Goal: Task Accomplishment & Management: Manage account settings

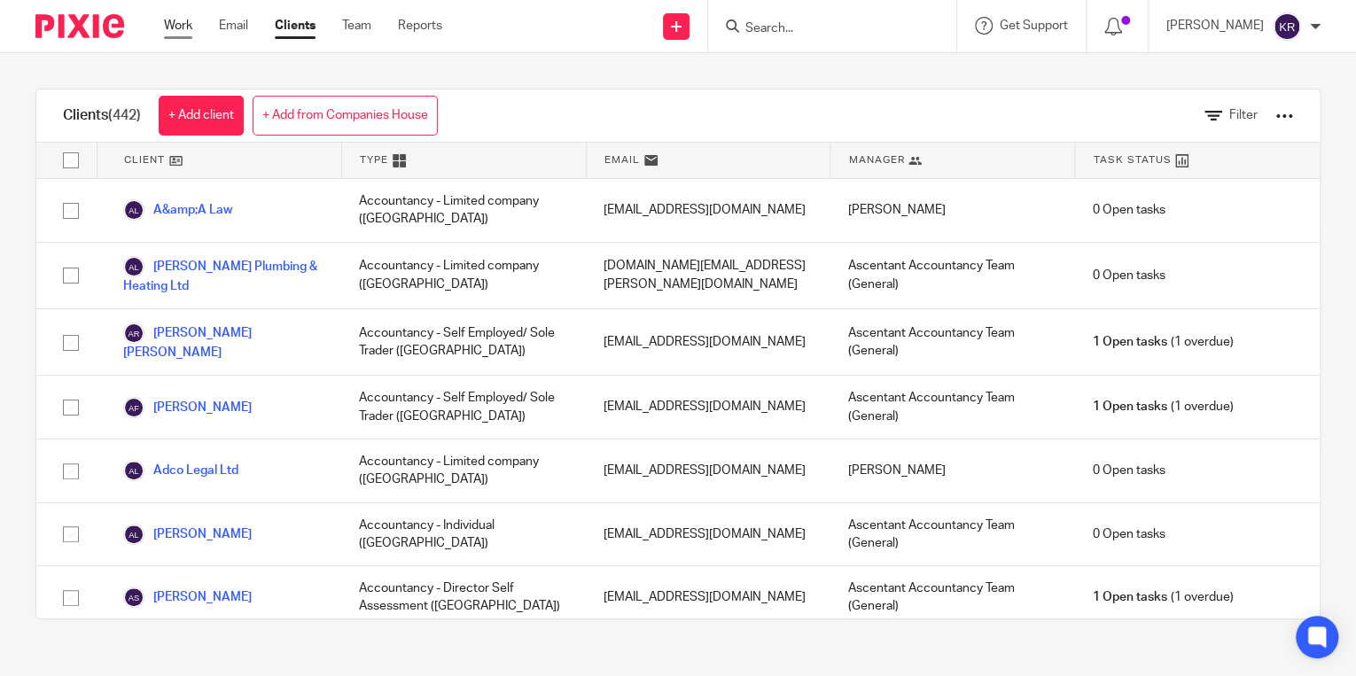
click at [180, 18] on link "Work" at bounding box center [178, 26] width 28 height 18
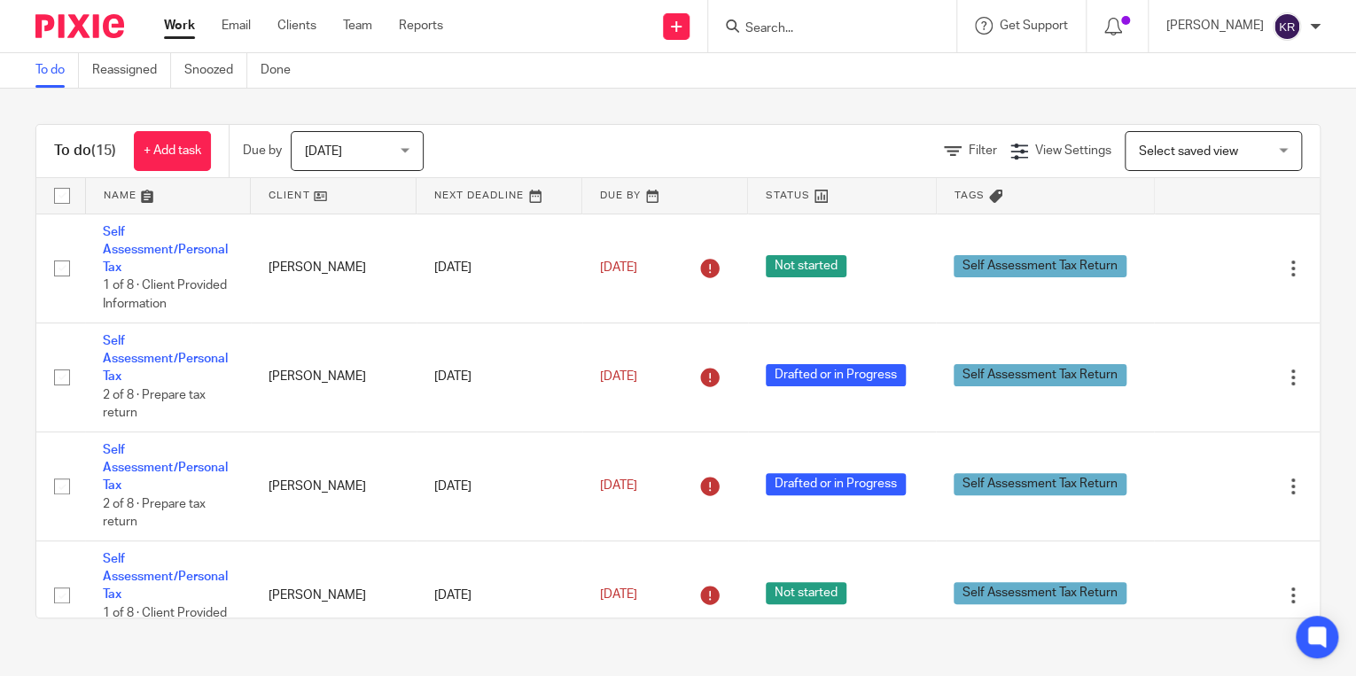
click at [760, 195] on link at bounding box center [841, 195] width 187 height 35
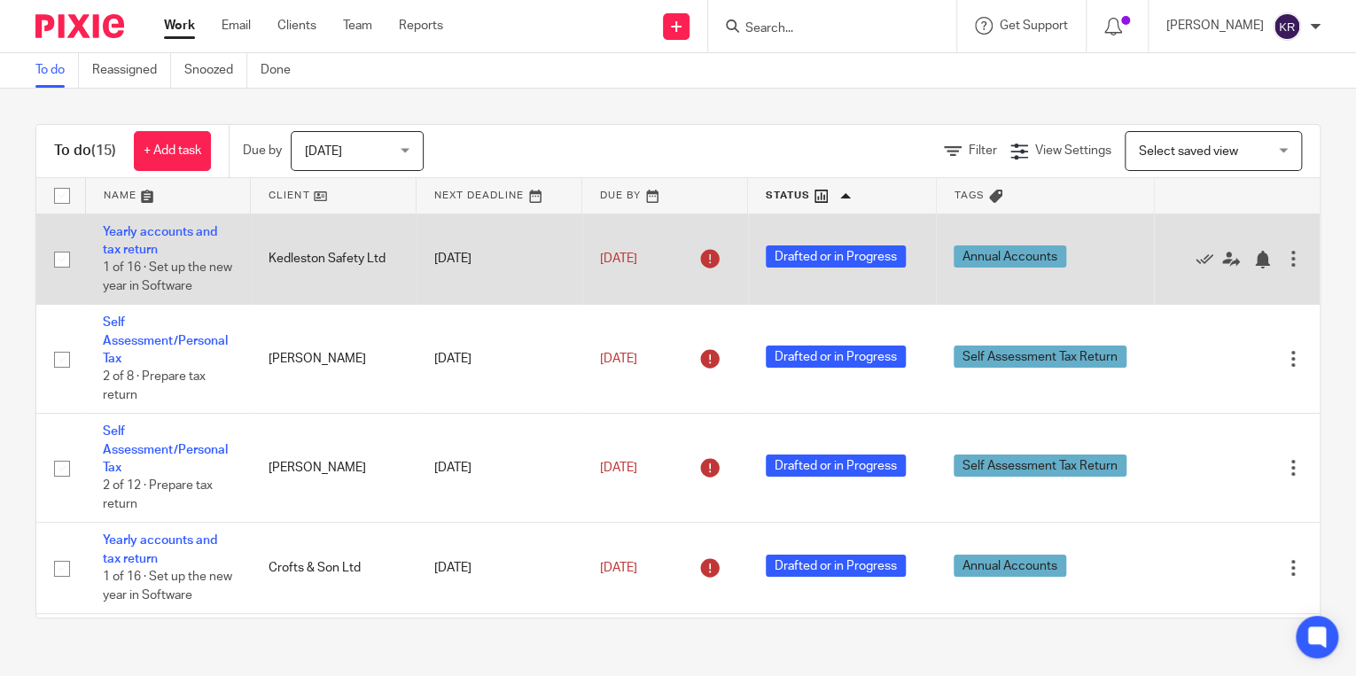
click at [812, 252] on span "Drafted or in Progress" at bounding box center [836, 256] width 140 height 22
click at [154, 227] on link "Yearly accounts and tax return" at bounding box center [160, 241] width 114 height 30
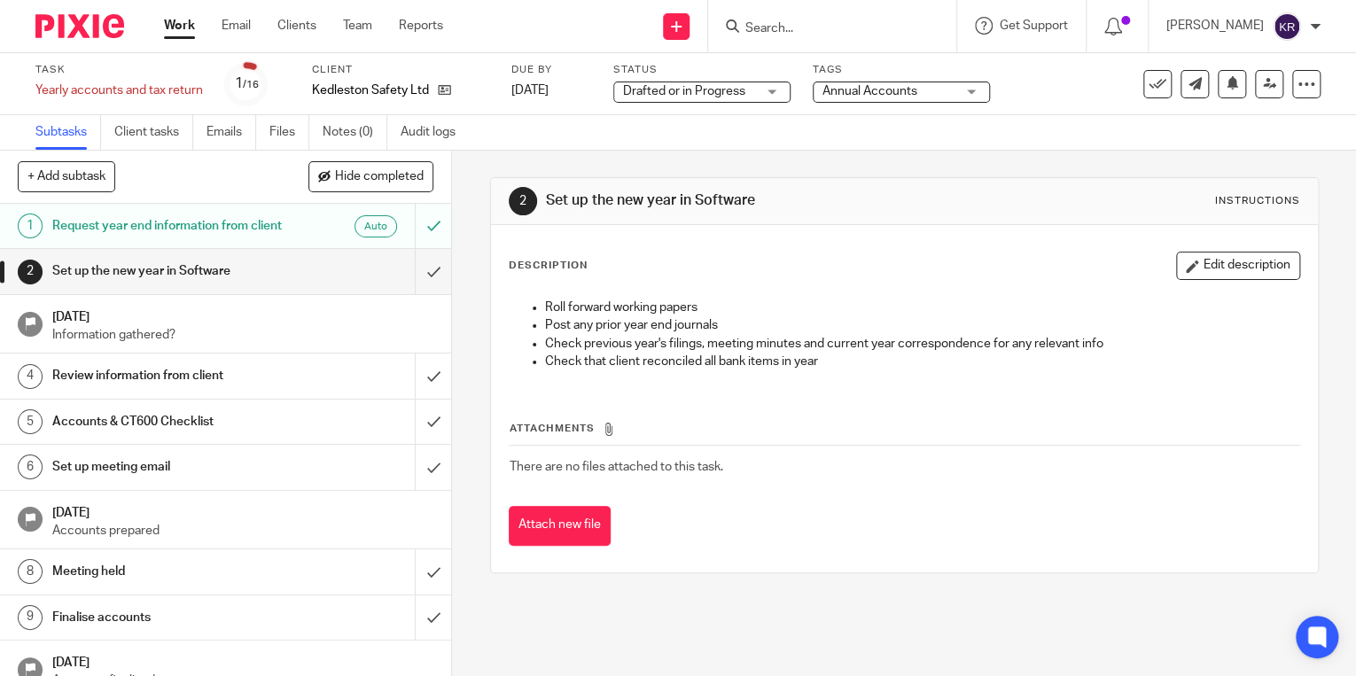
click at [770, 85] on div "Drafted or in Progress Drafted or in Progress" at bounding box center [701, 92] width 177 height 21
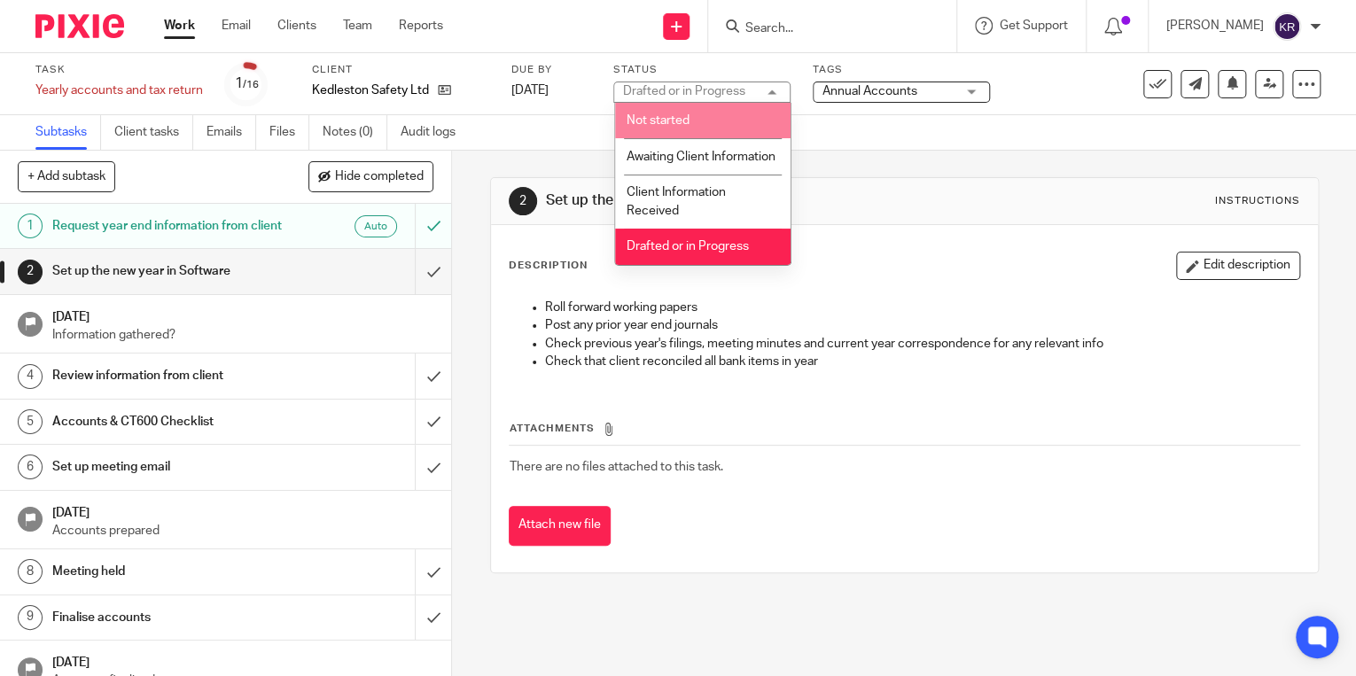
click at [730, 115] on li "Not started" at bounding box center [702, 121] width 175 height 36
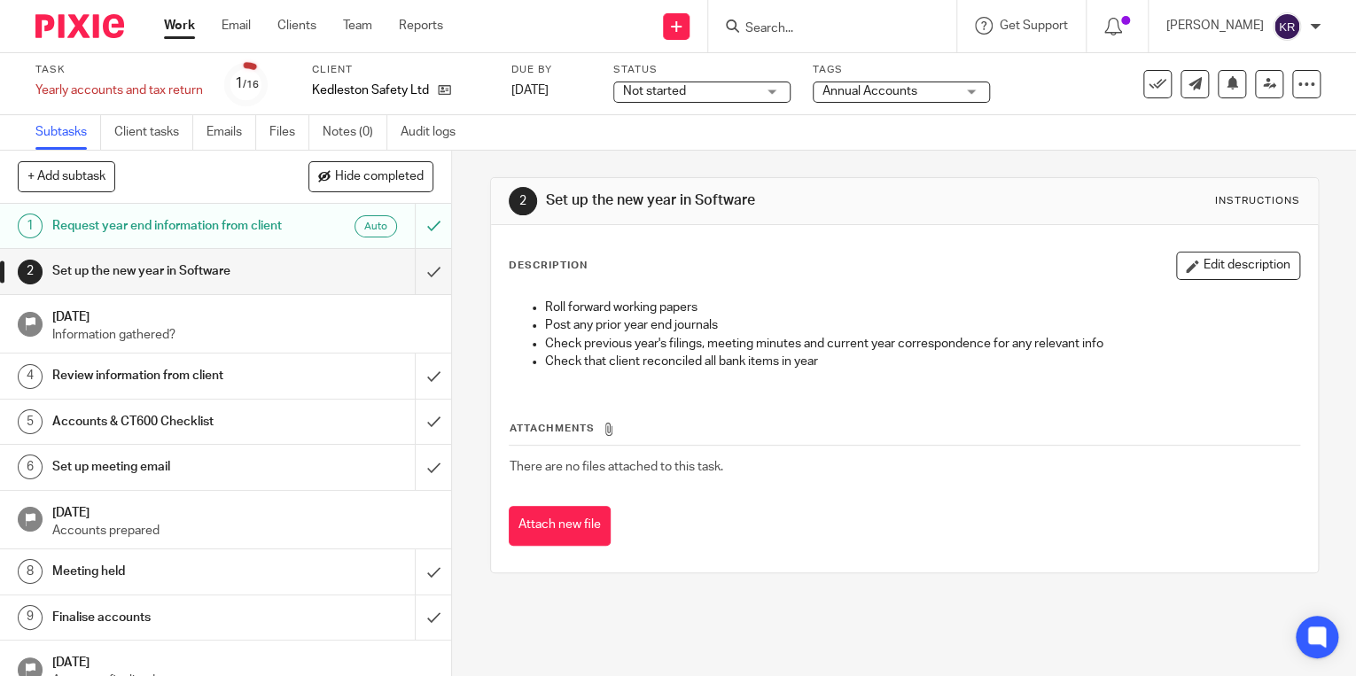
click at [183, 33] on link "Work" at bounding box center [179, 26] width 31 height 18
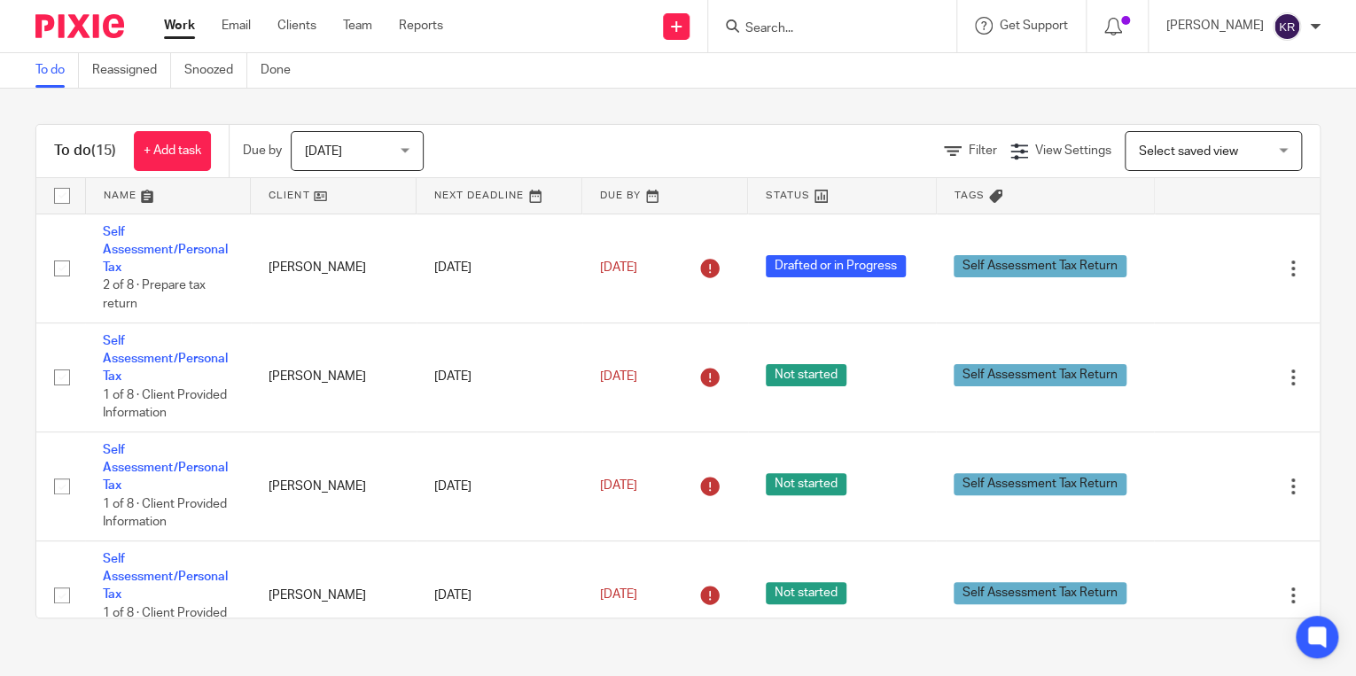
click at [776, 192] on link at bounding box center [841, 195] width 187 height 35
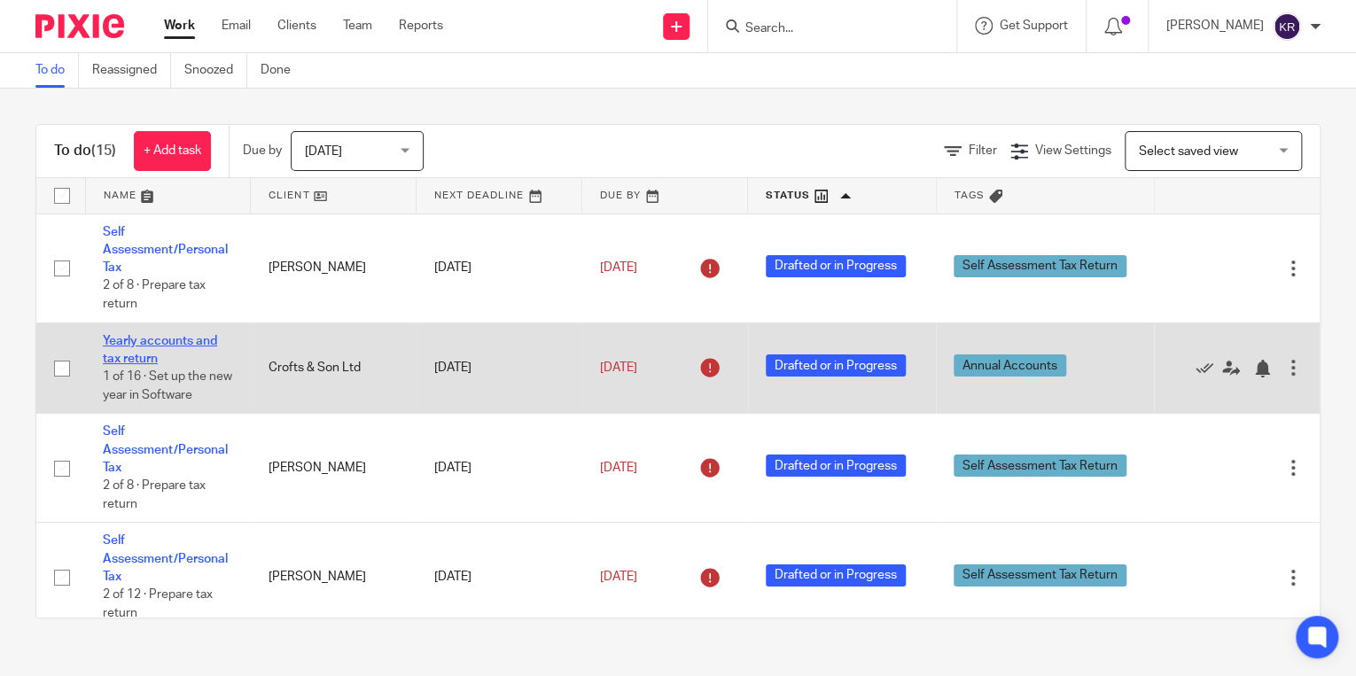
click at [164, 346] on link "Yearly accounts and tax return" at bounding box center [160, 350] width 114 height 30
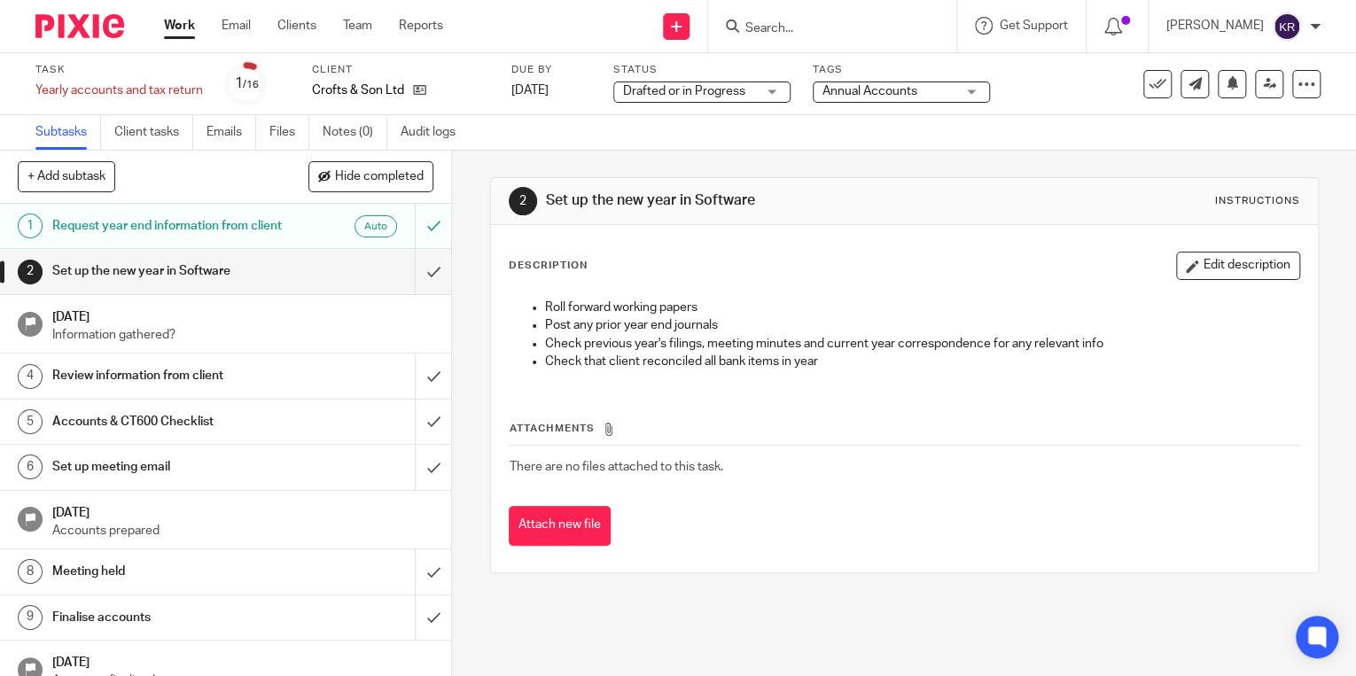
click at [769, 89] on div "Drafted or in Progress Drafted or in Progress" at bounding box center [701, 92] width 177 height 21
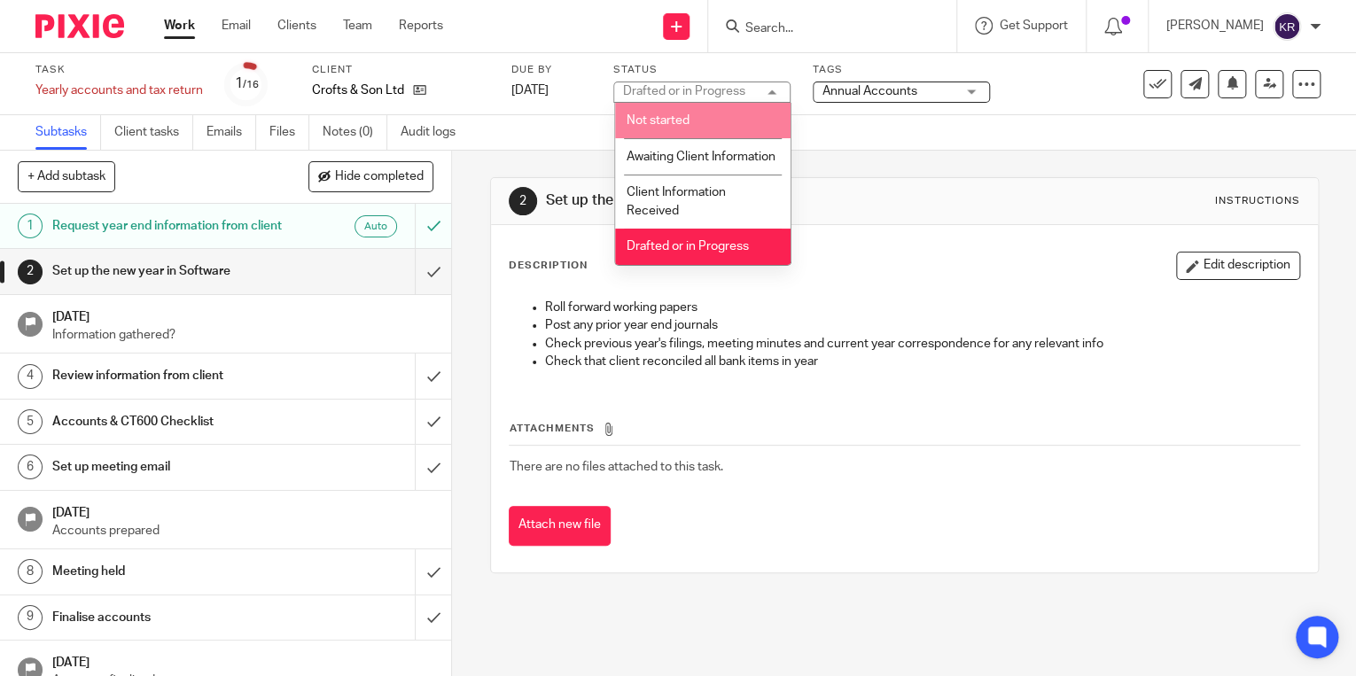
click at [706, 128] on li "Not started" at bounding box center [702, 121] width 175 height 36
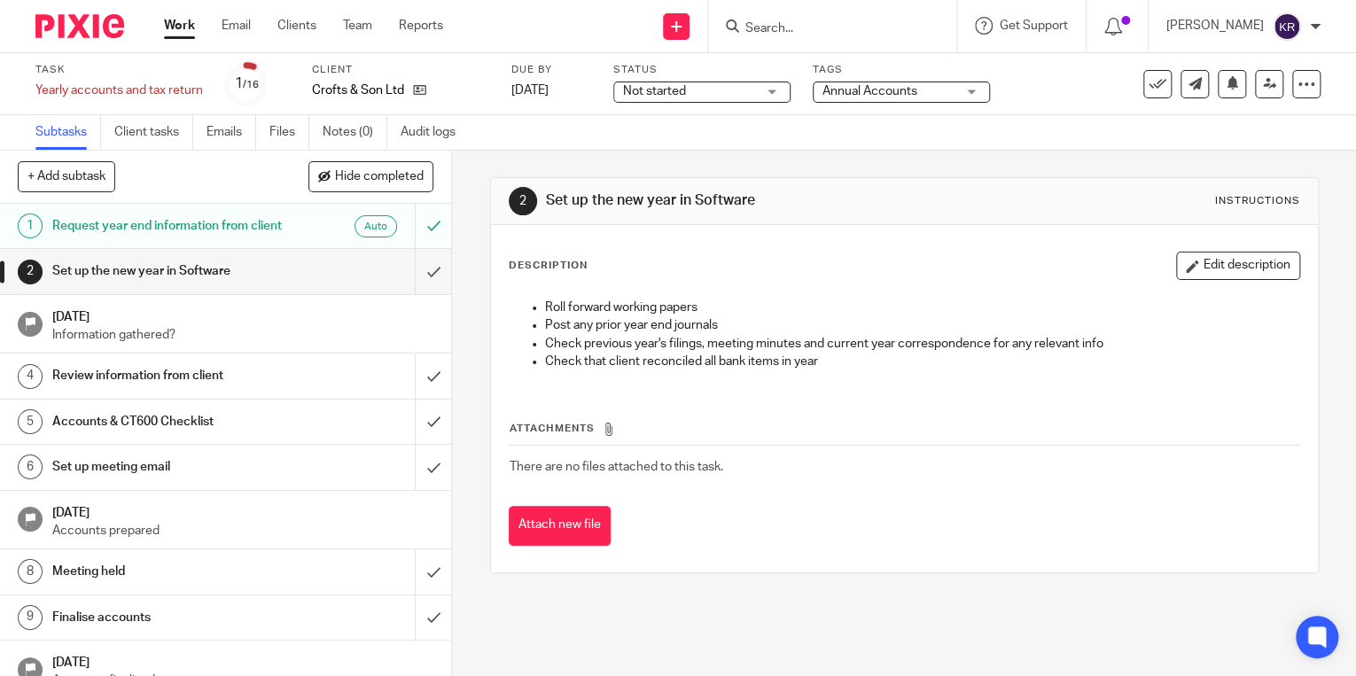
click at [170, 27] on link "Work" at bounding box center [179, 26] width 31 height 18
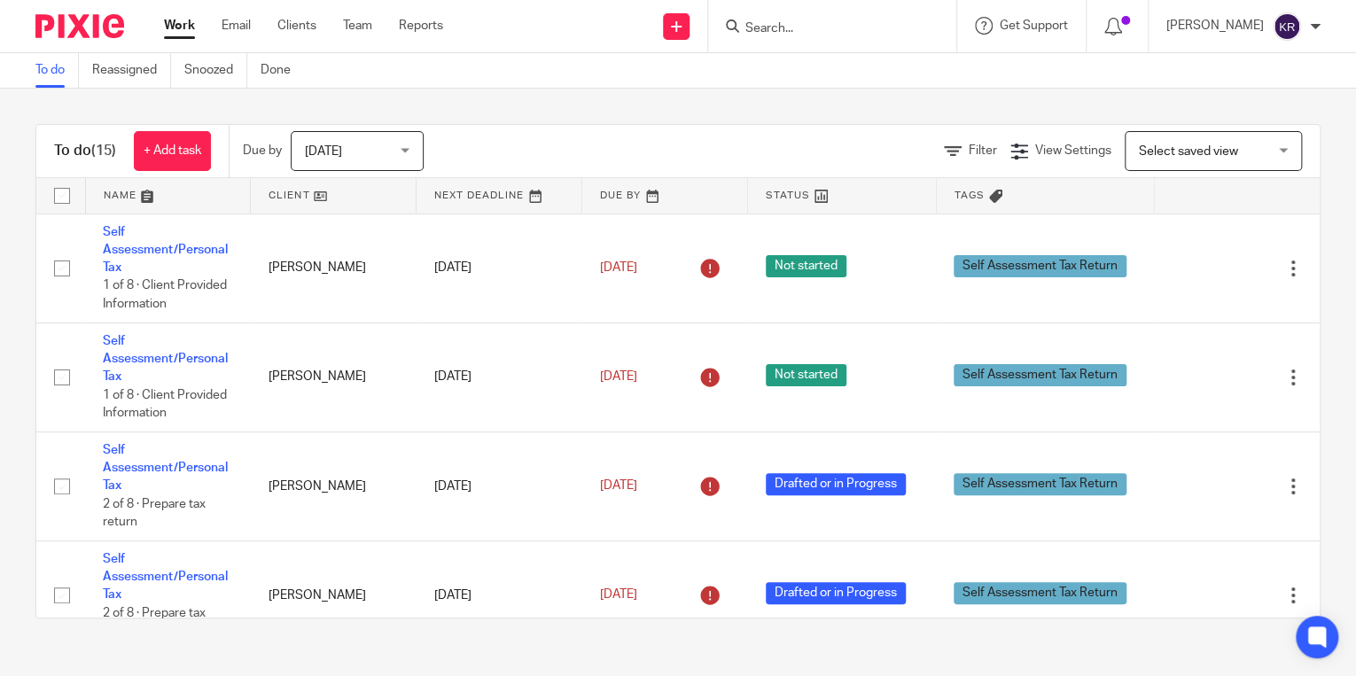
click at [759, 197] on link at bounding box center [841, 195] width 187 height 35
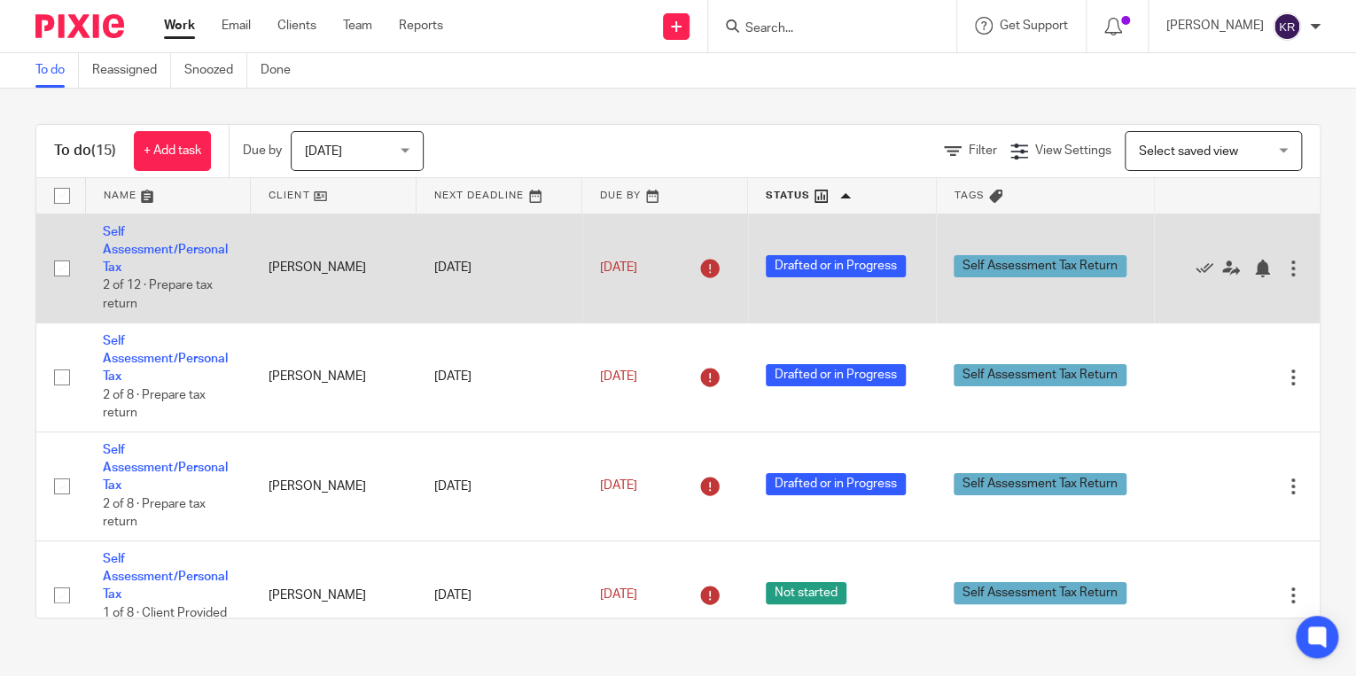
click at [794, 260] on span "Drafted or in Progress" at bounding box center [836, 266] width 140 height 22
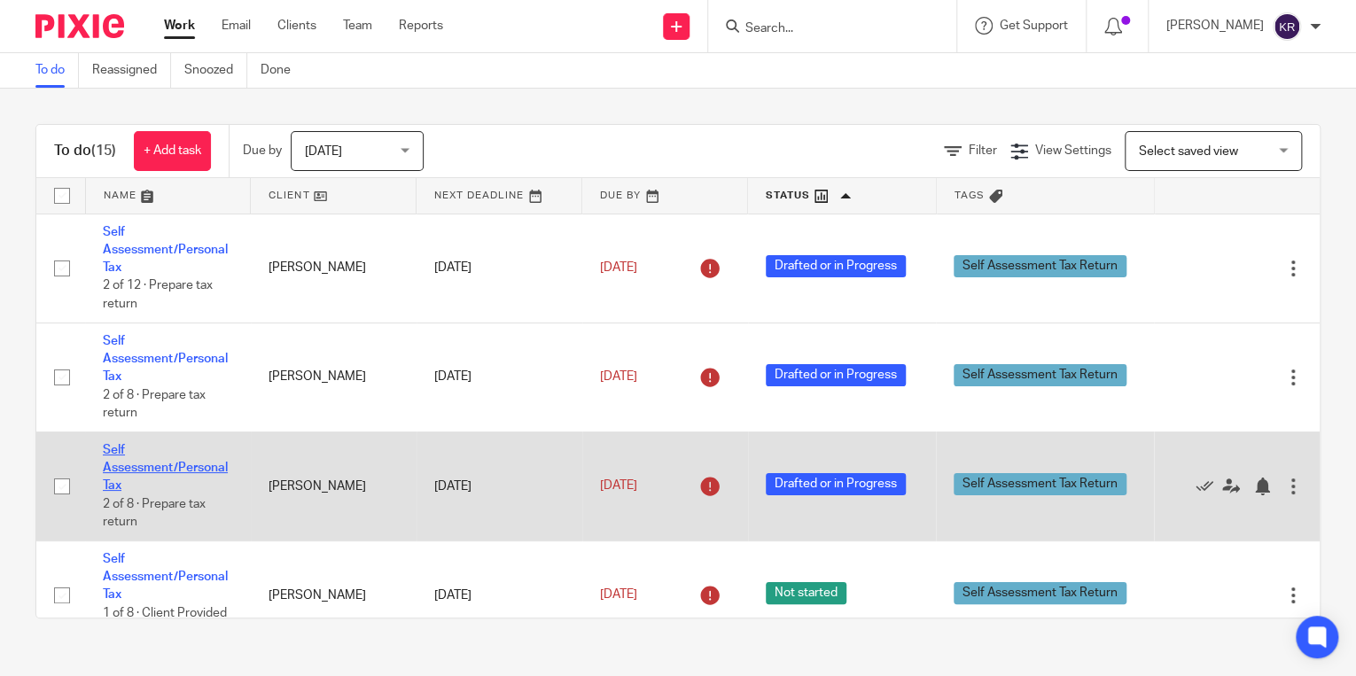
click at [128, 471] on link "Self Assessment/Personal Tax" at bounding box center [165, 468] width 125 height 49
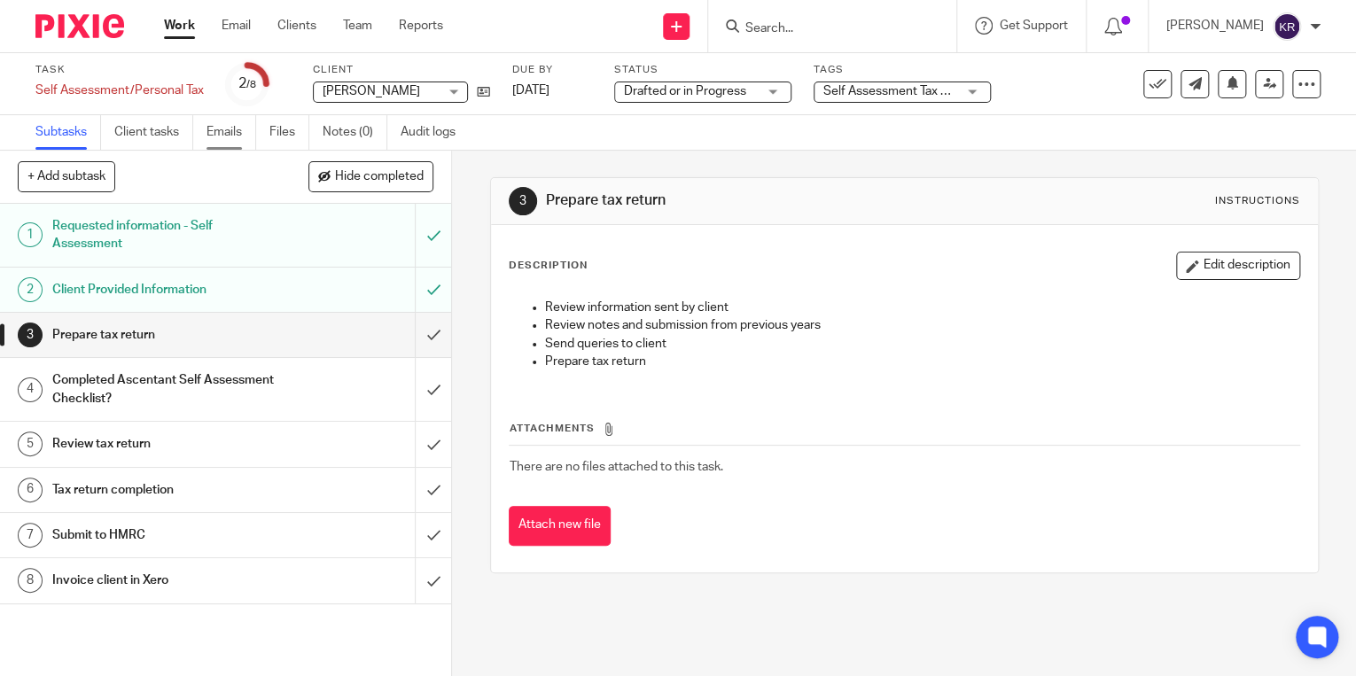
click at [229, 131] on link "Emails" at bounding box center [231, 132] width 50 height 35
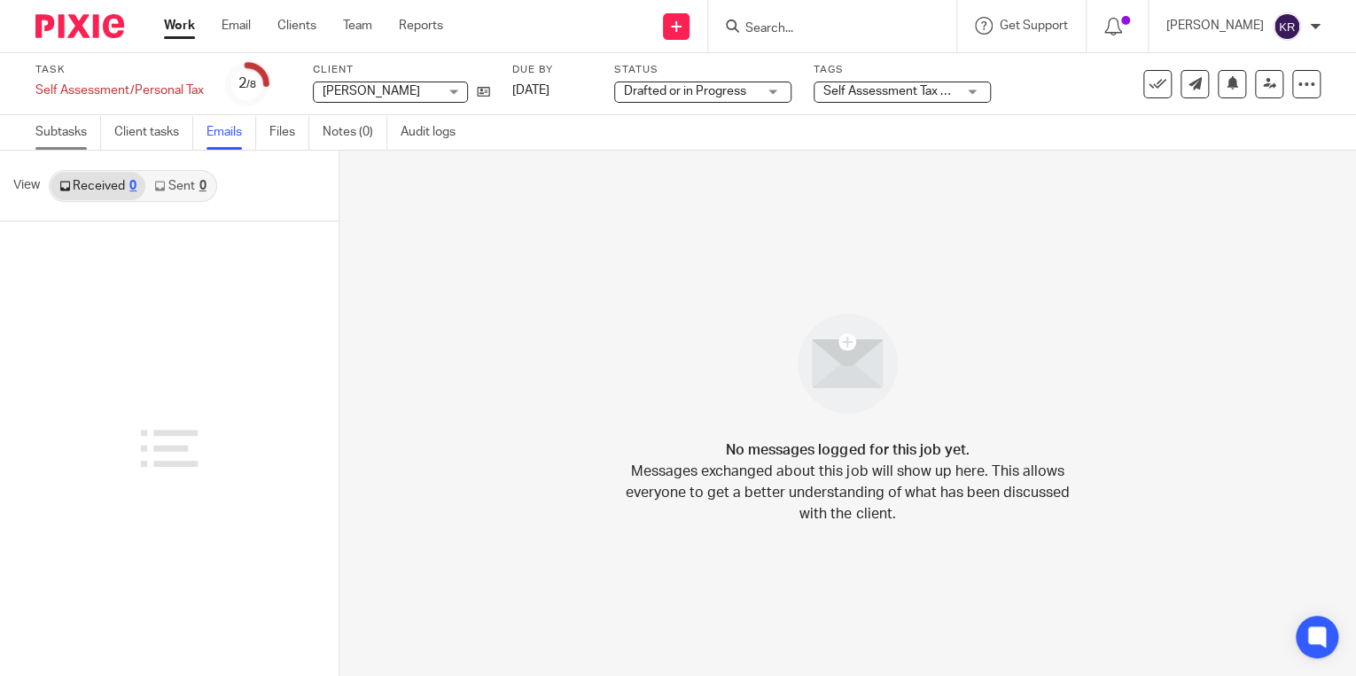
click at [64, 133] on link "Subtasks" at bounding box center [68, 132] width 66 height 35
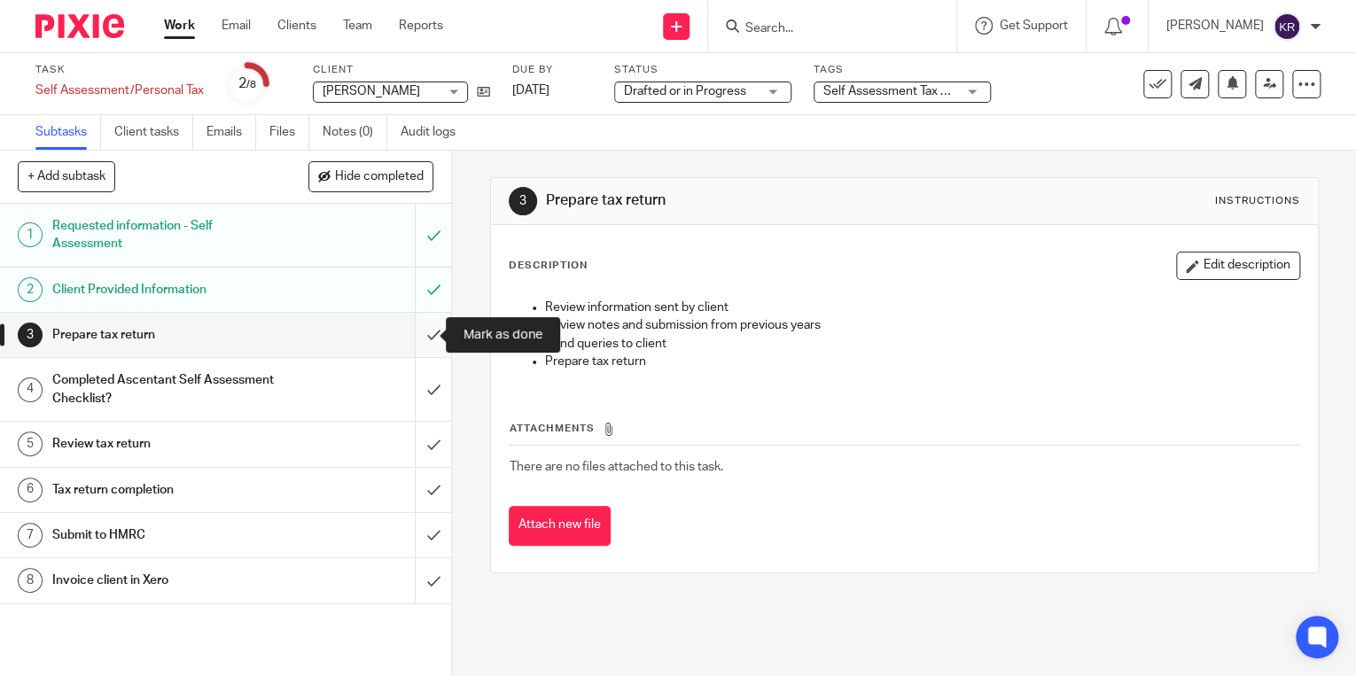
click at [420, 334] on input "submit" at bounding box center [225, 335] width 451 height 44
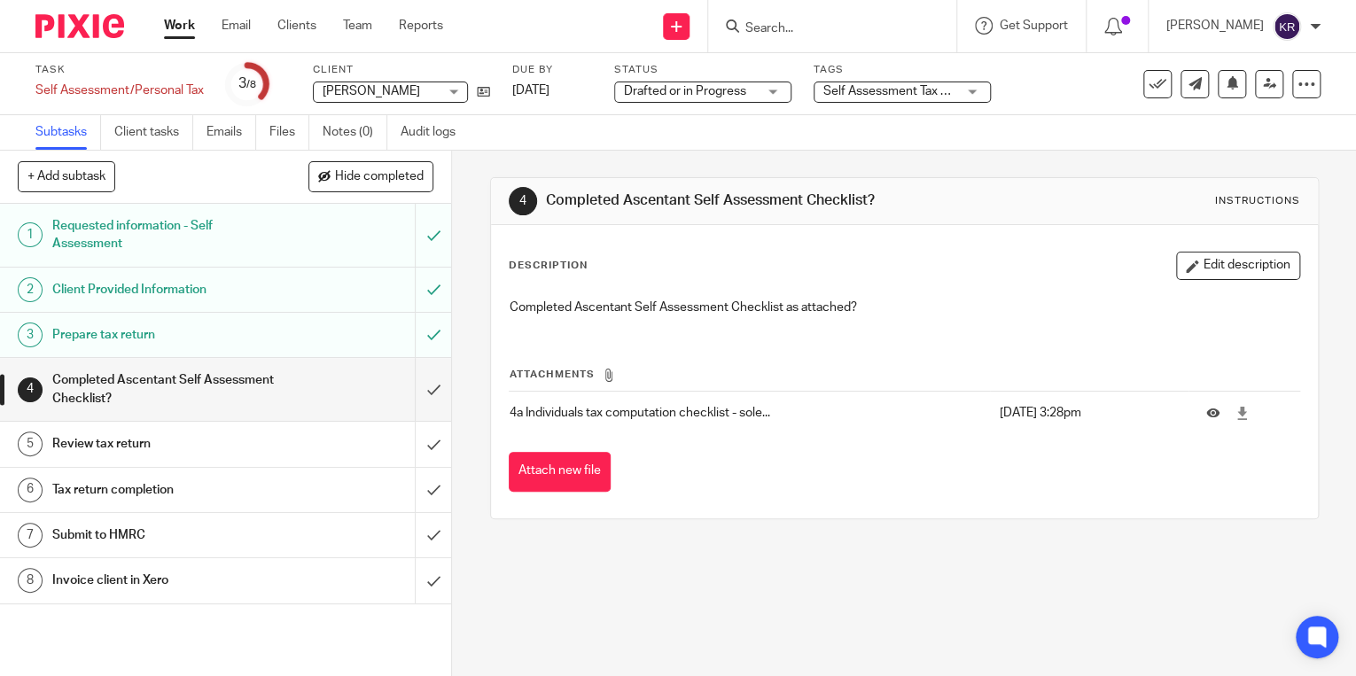
click at [621, 410] on p "4a Individuals tax computation checklist - sole..." at bounding box center [750, 413] width 480 height 18
click at [1235, 409] on icon at bounding box center [1241, 413] width 13 height 13
click at [563, 473] on button "Attach new file" at bounding box center [560, 472] width 102 height 40
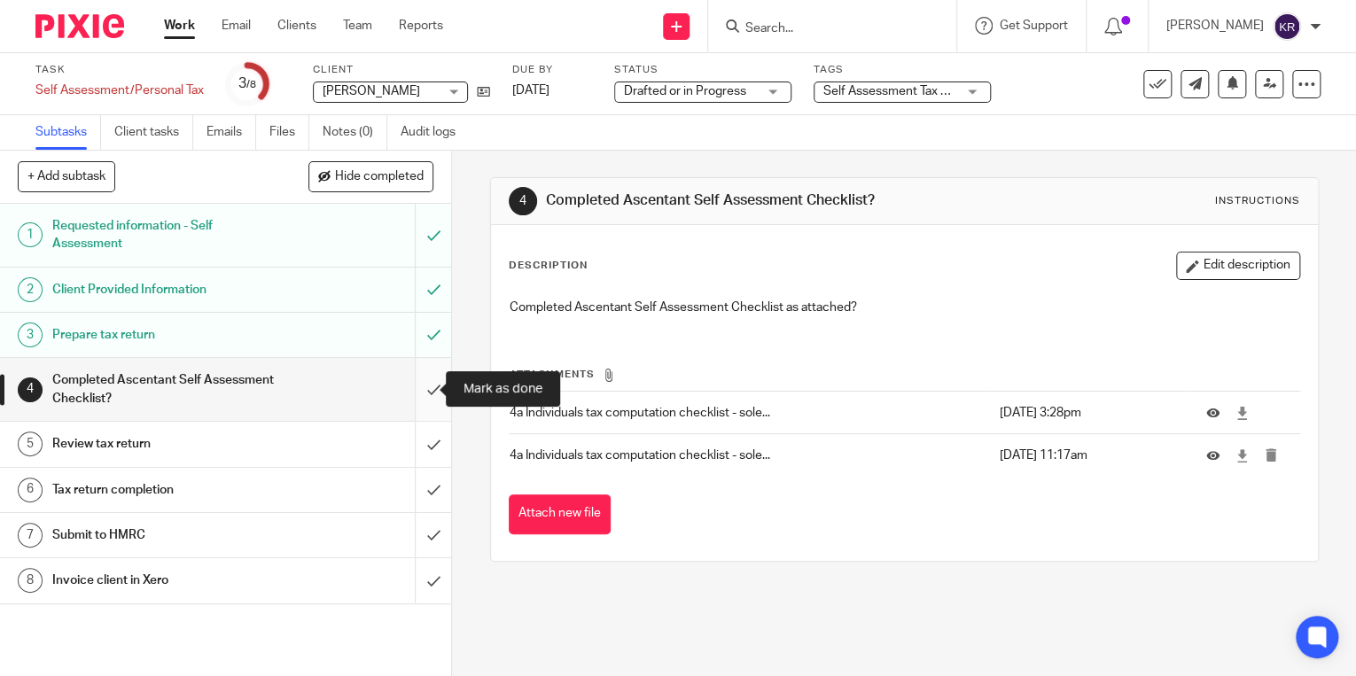
click at [411, 391] on input "submit" at bounding box center [225, 389] width 451 height 63
click at [329, 433] on div "Review tax return" at bounding box center [224, 444] width 345 height 27
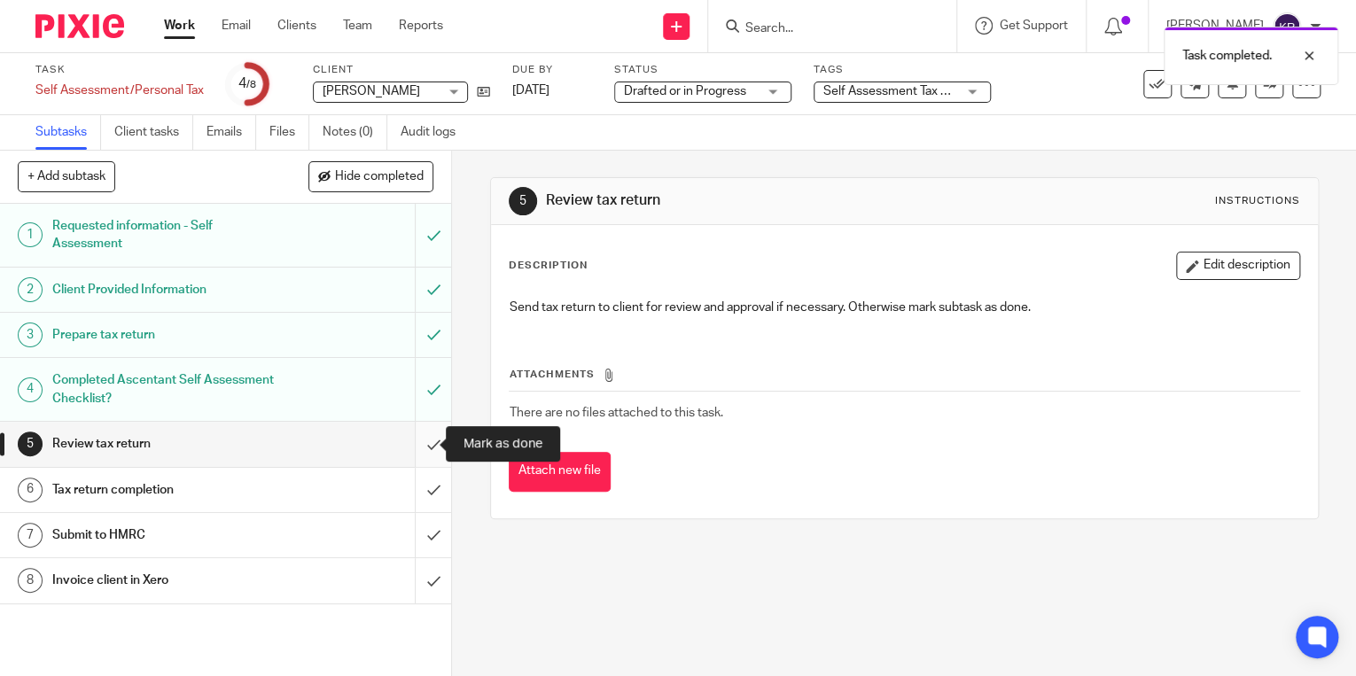
click at [420, 440] on input "submit" at bounding box center [225, 444] width 451 height 44
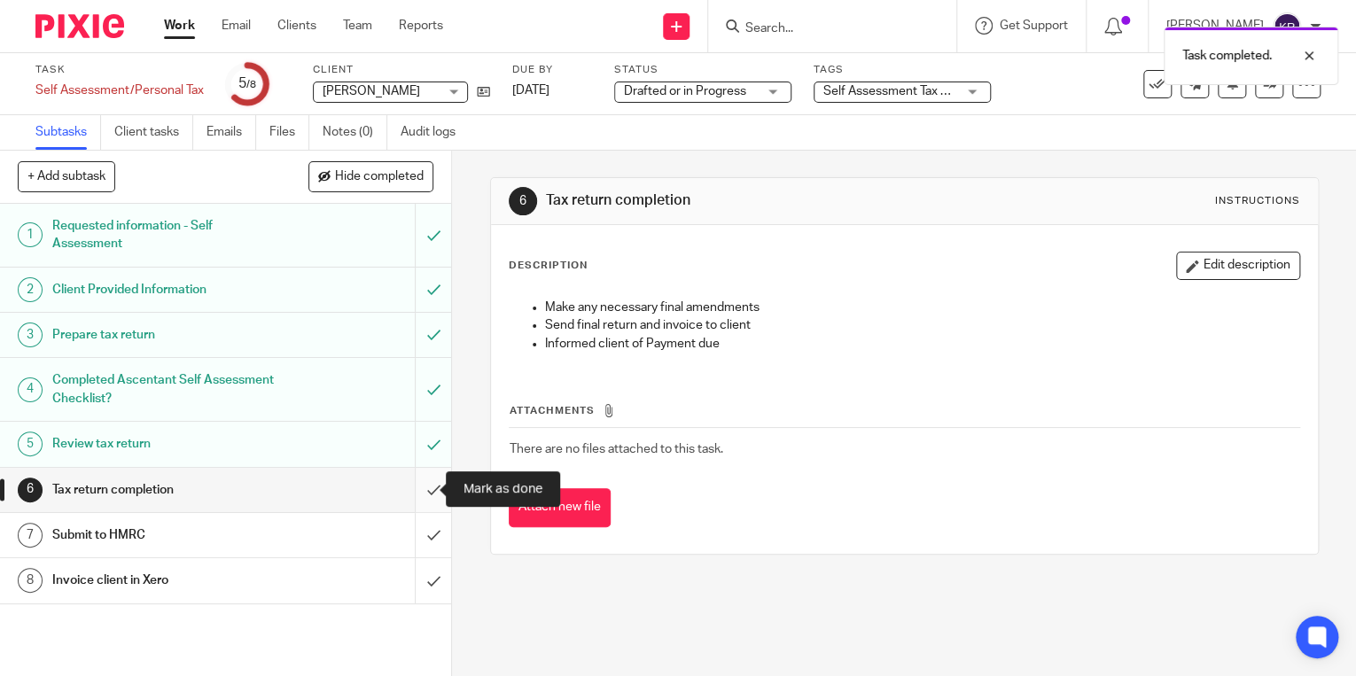
click at [422, 486] on input "submit" at bounding box center [225, 490] width 451 height 44
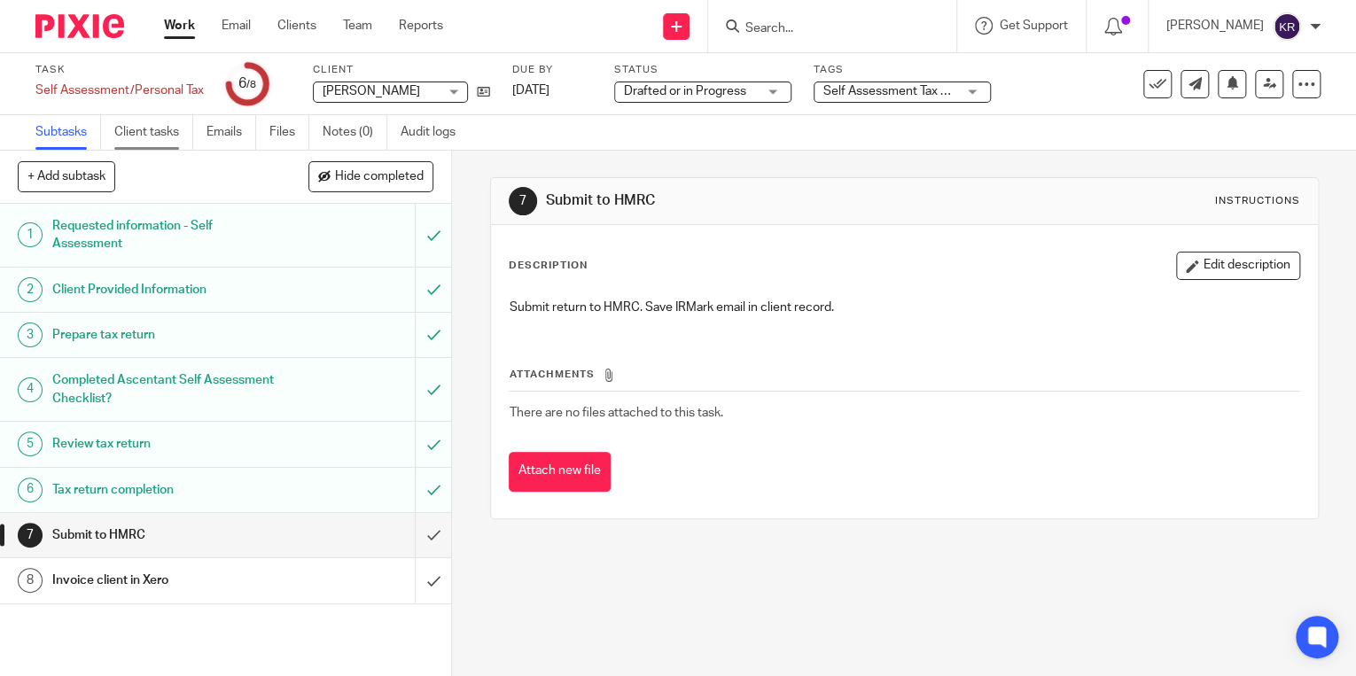
click at [136, 126] on link "Client tasks" at bounding box center [153, 132] width 79 height 35
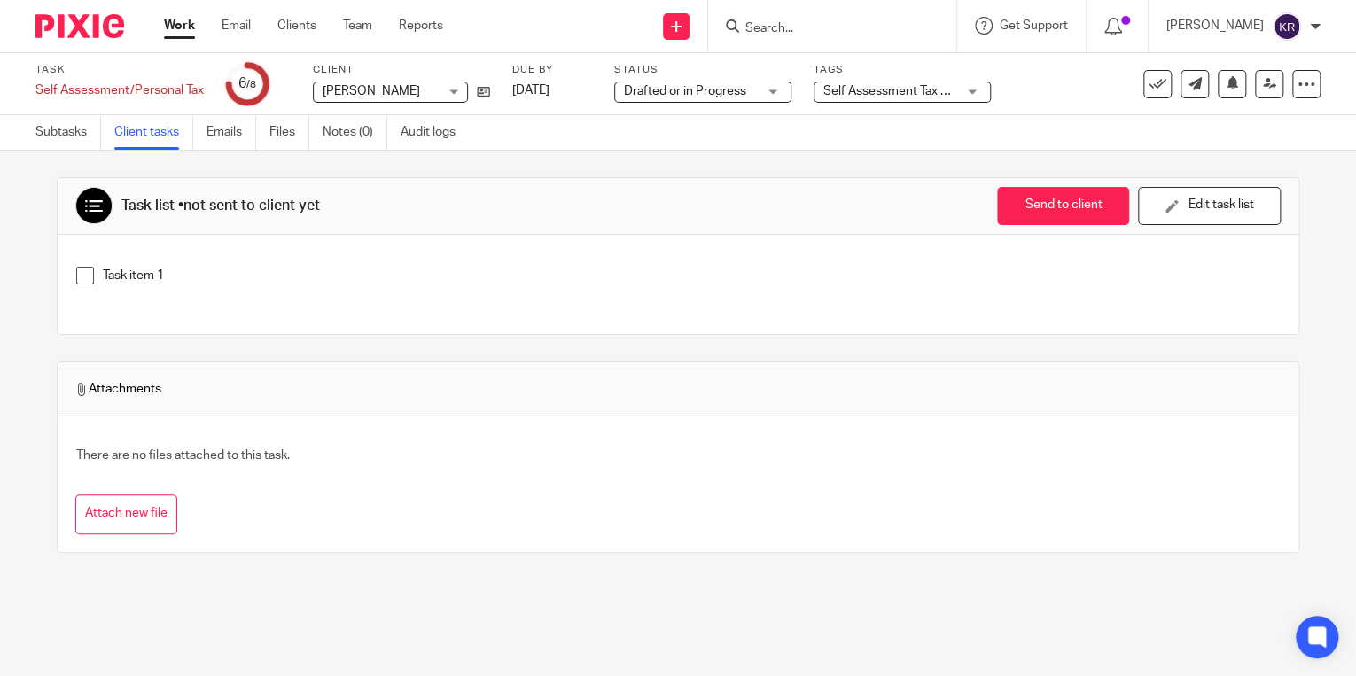
click at [168, 25] on link "Work" at bounding box center [179, 26] width 31 height 18
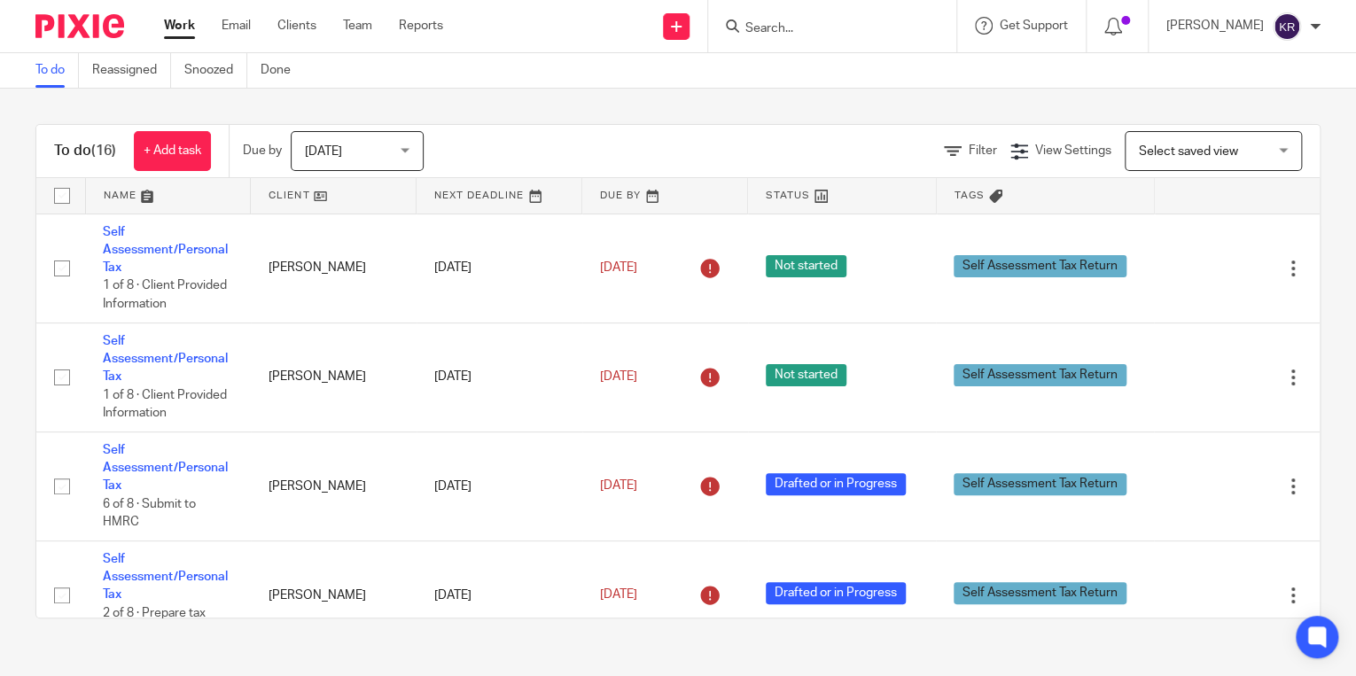
click at [762, 189] on link at bounding box center [841, 195] width 187 height 35
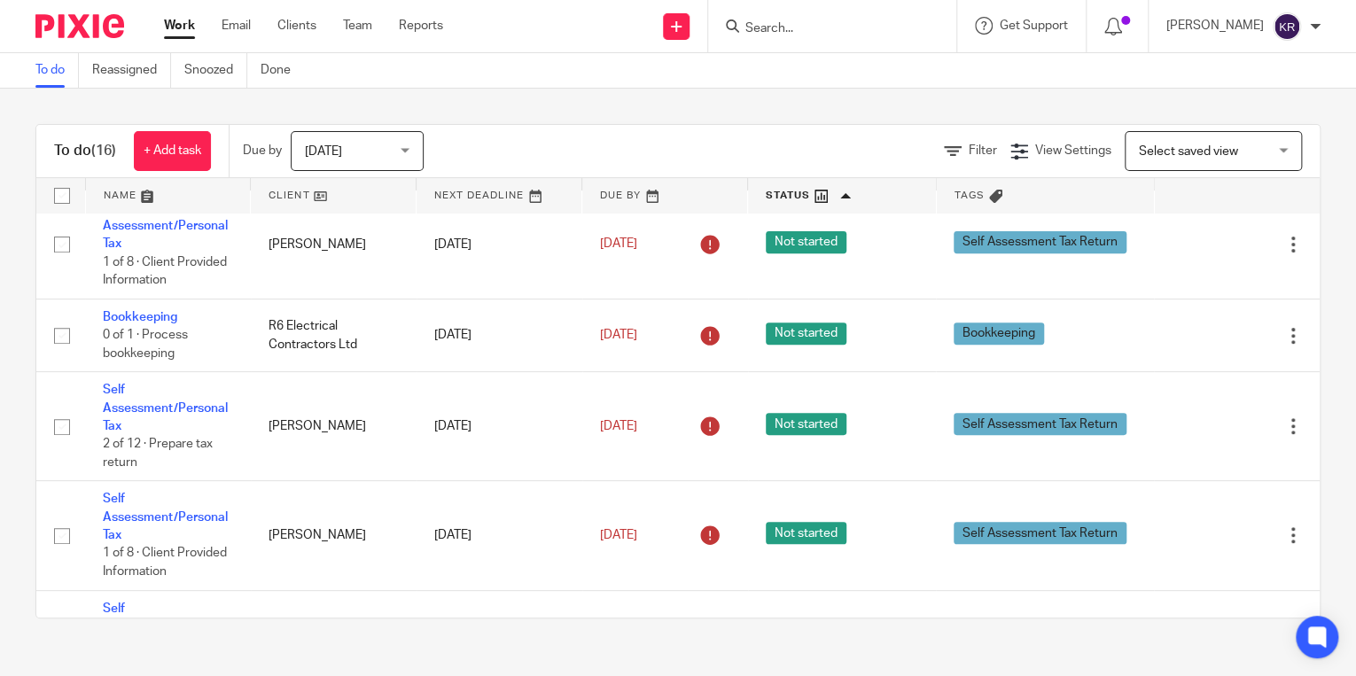
scroll to position [354, 0]
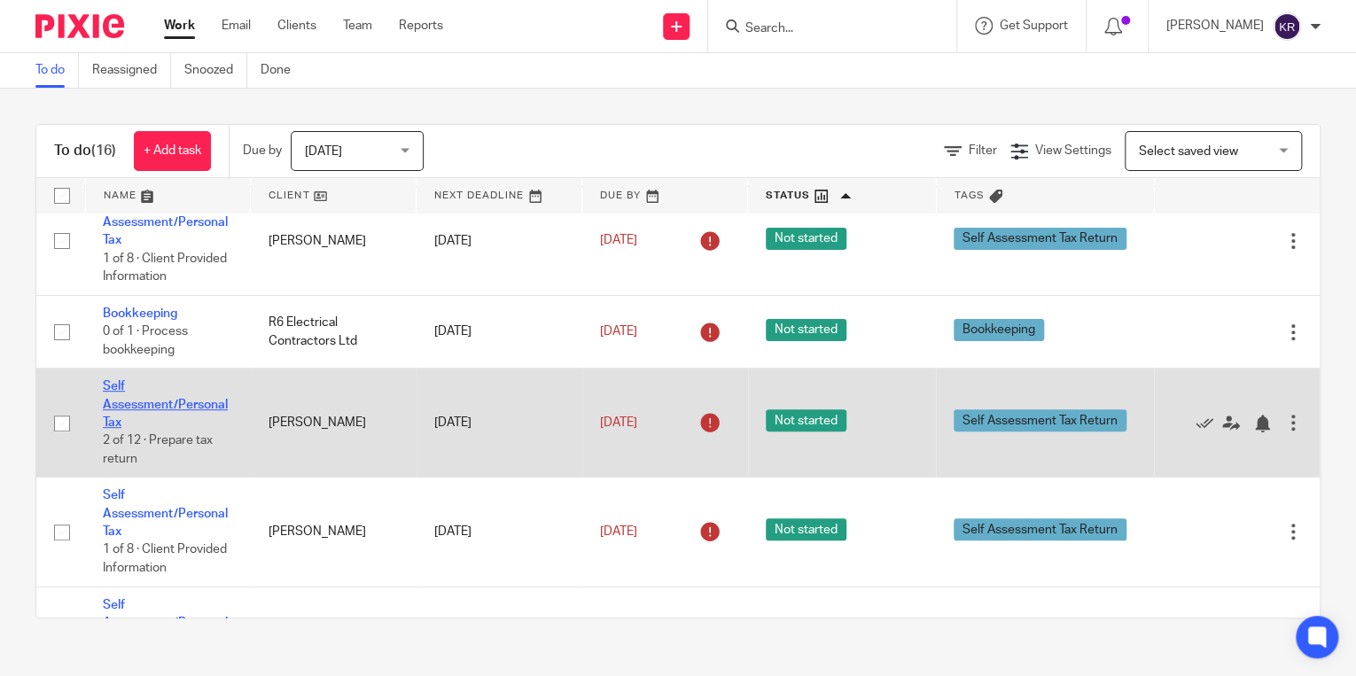
click at [134, 408] on link "Self Assessment/Personal Tax" at bounding box center [165, 404] width 125 height 49
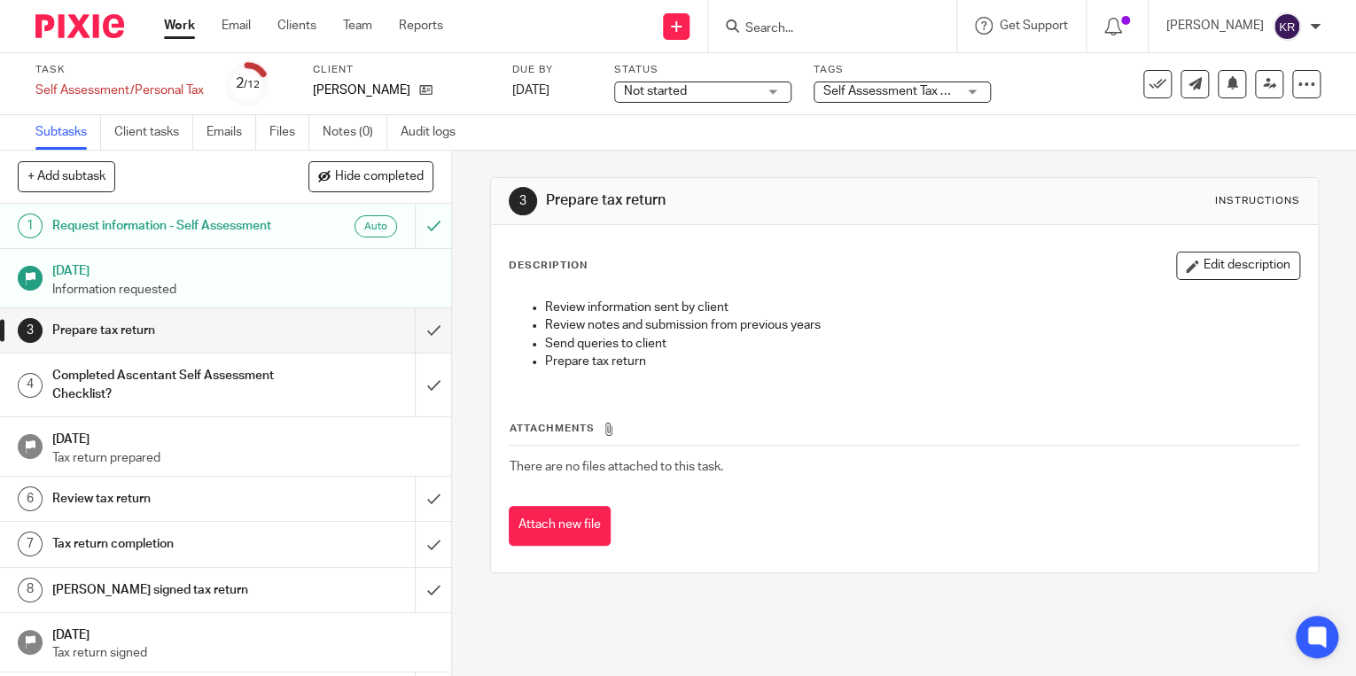
click at [147, 280] on h1 "[DATE]" at bounding box center [242, 269] width 381 height 22
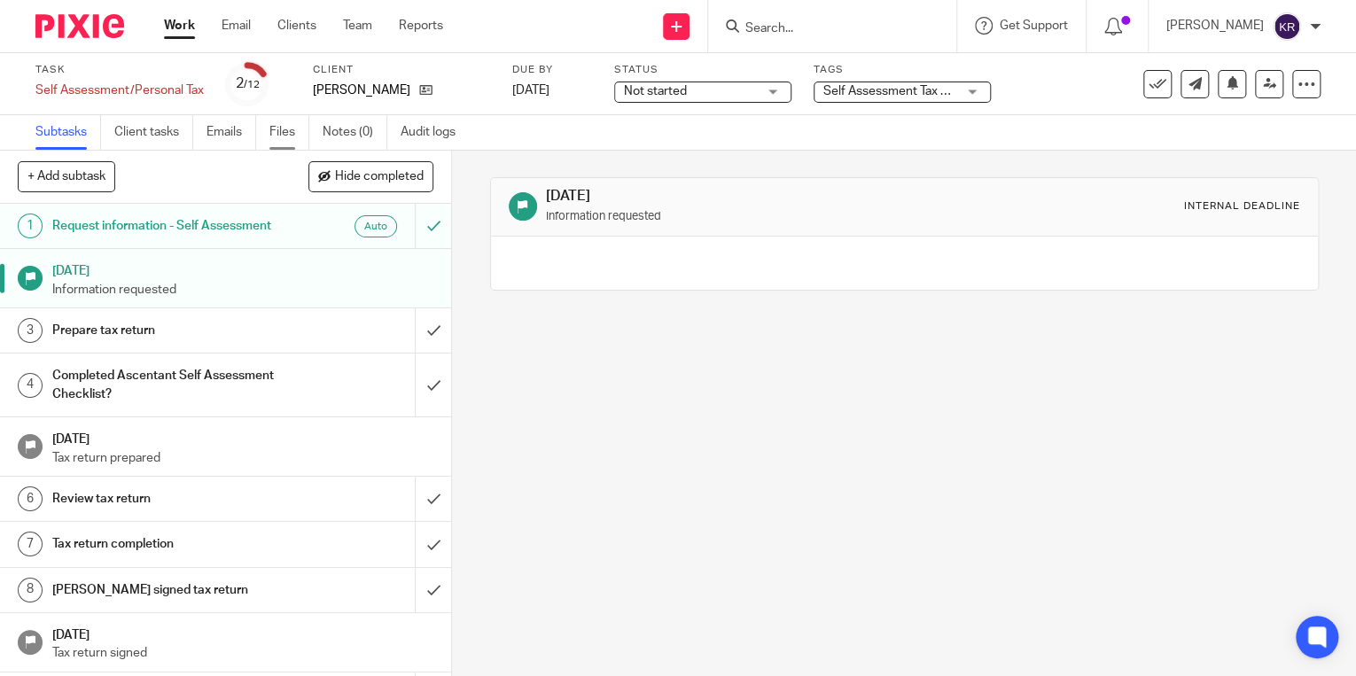
click at [272, 126] on link "Files" at bounding box center [289, 132] width 40 height 35
click at [276, 131] on link "Files" at bounding box center [289, 132] width 40 height 35
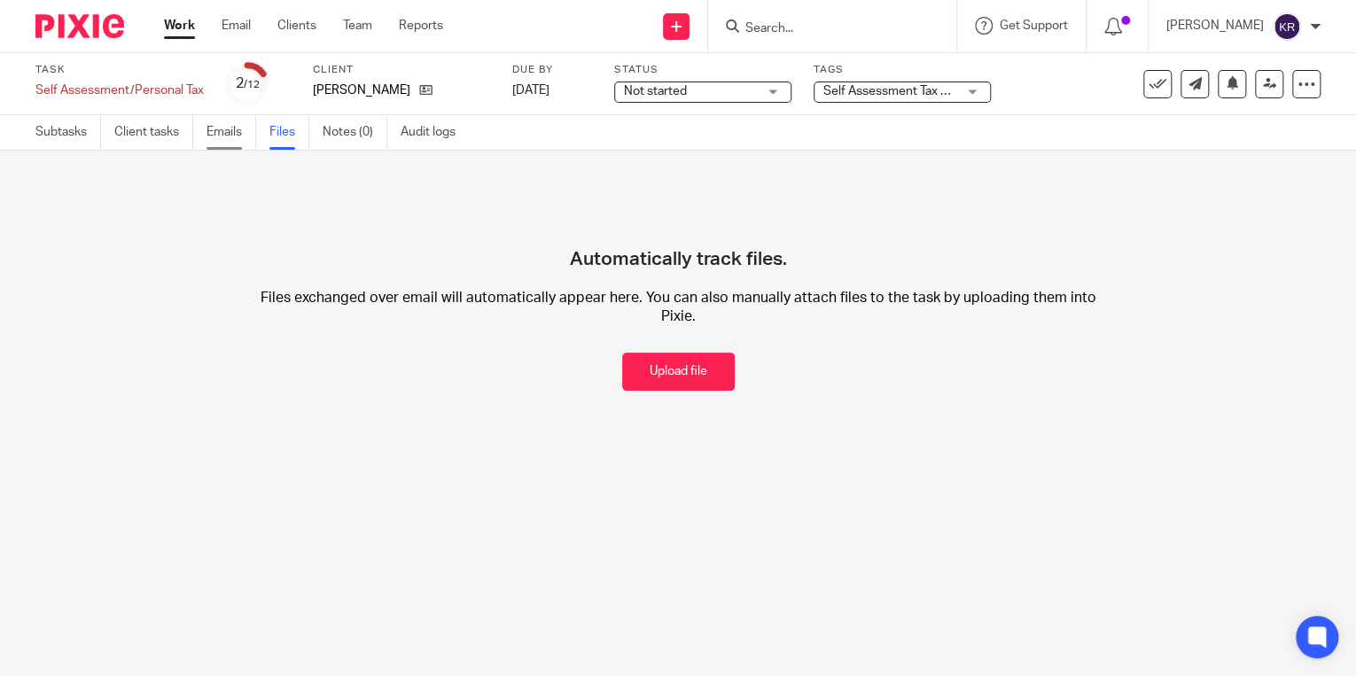
click at [222, 134] on link "Emails" at bounding box center [231, 132] width 50 height 35
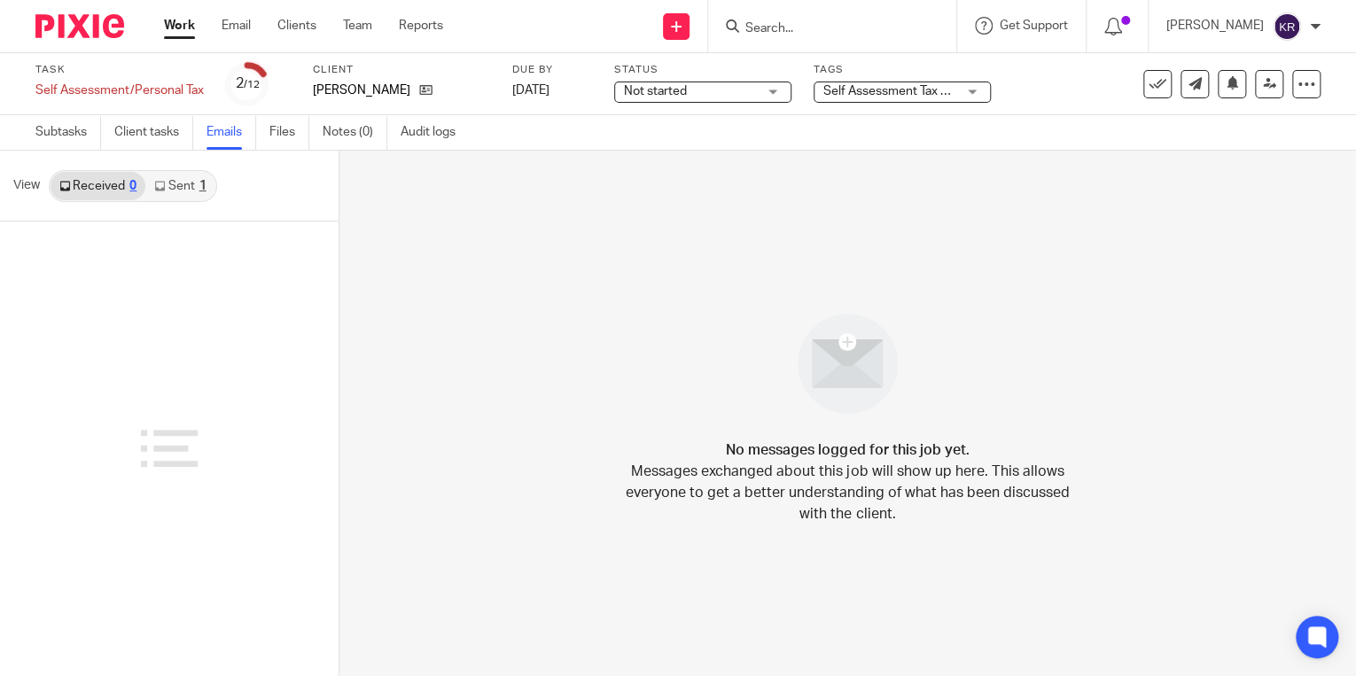
click at [174, 187] on link "Sent 1" at bounding box center [179, 186] width 69 height 28
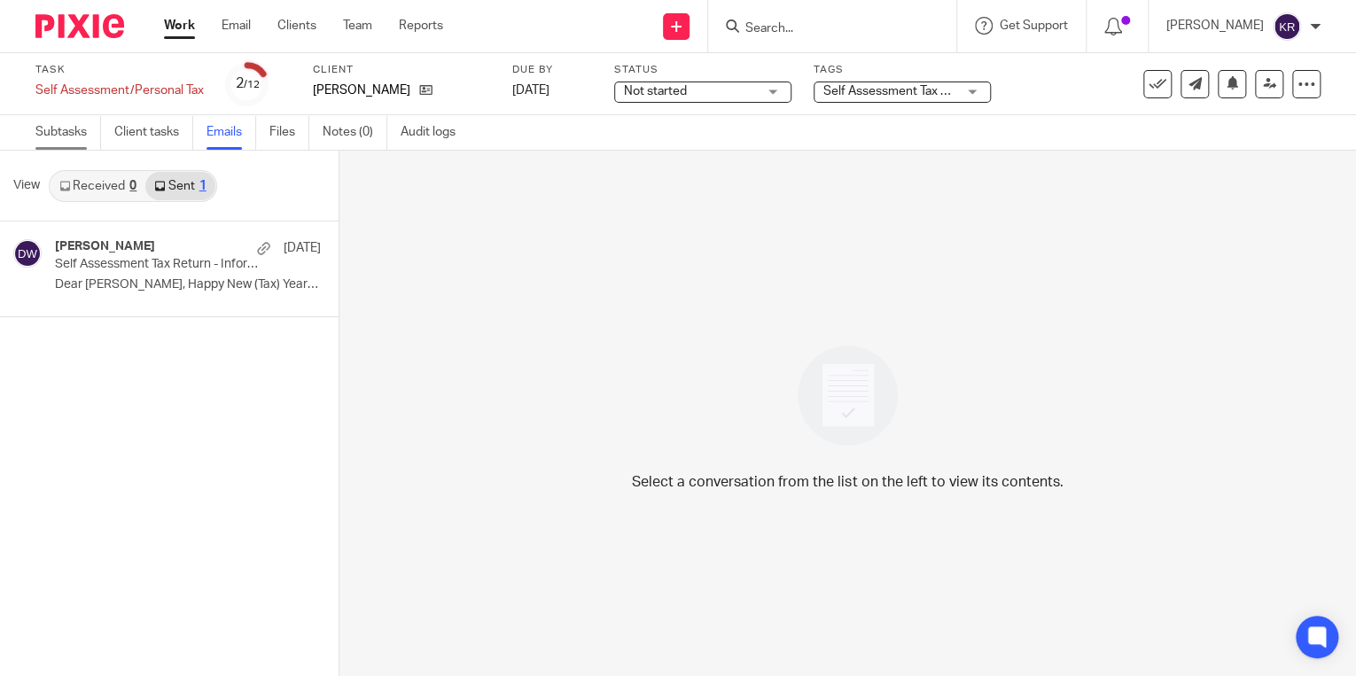
click at [74, 134] on link "Subtasks" at bounding box center [68, 132] width 66 height 35
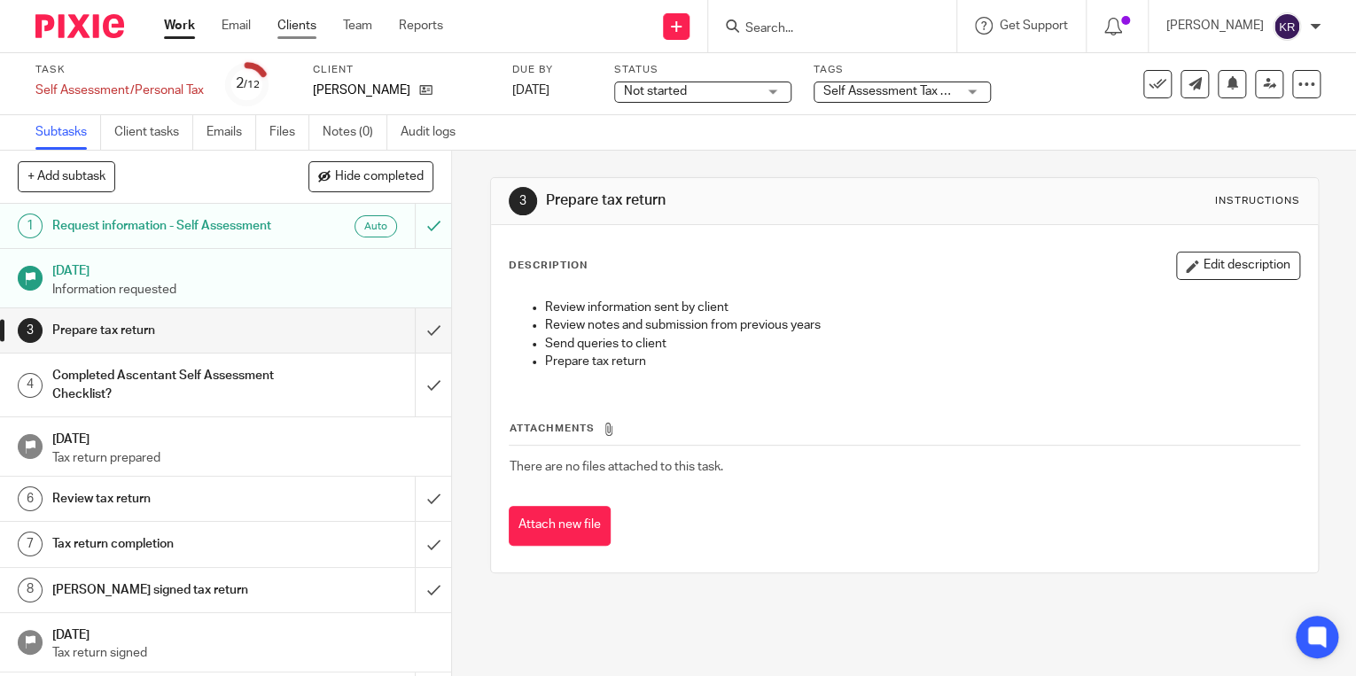
click at [290, 27] on link "Clients" at bounding box center [296, 26] width 39 height 18
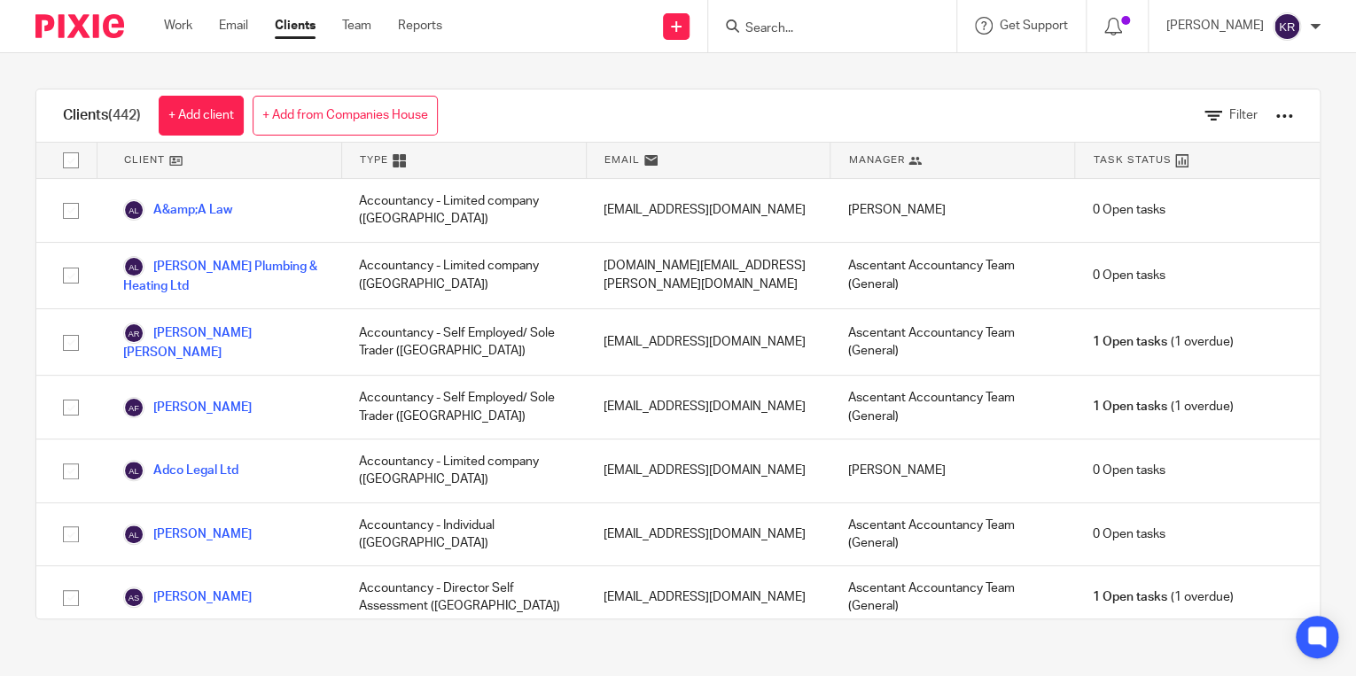
click at [172, 156] on icon at bounding box center [175, 160] width 13 height 13
click at [1204, 116] on icon at bounding box center [1213, 116] width 18 height 18
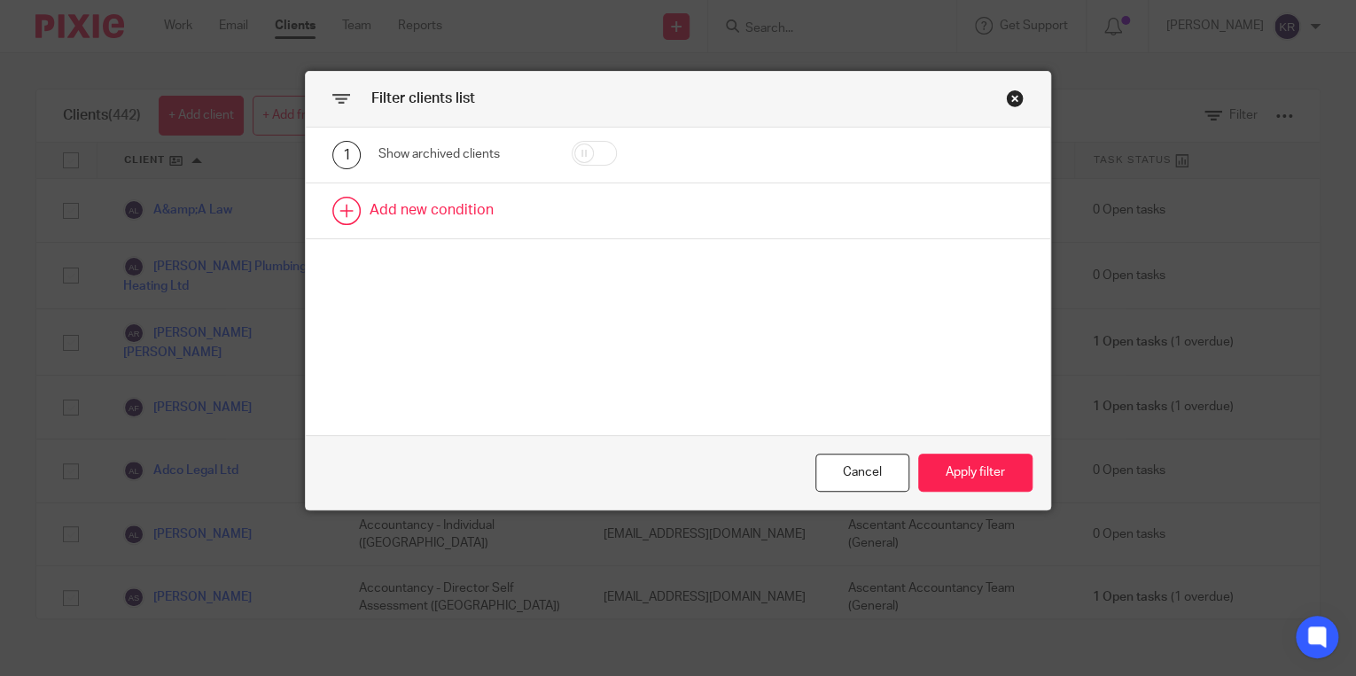
click at [354, 210] on link at bounding box center [678, 210] width 744 height 55
click at [436, 209] on div "Field" at bounding box center [453, 216] width 121 height 37
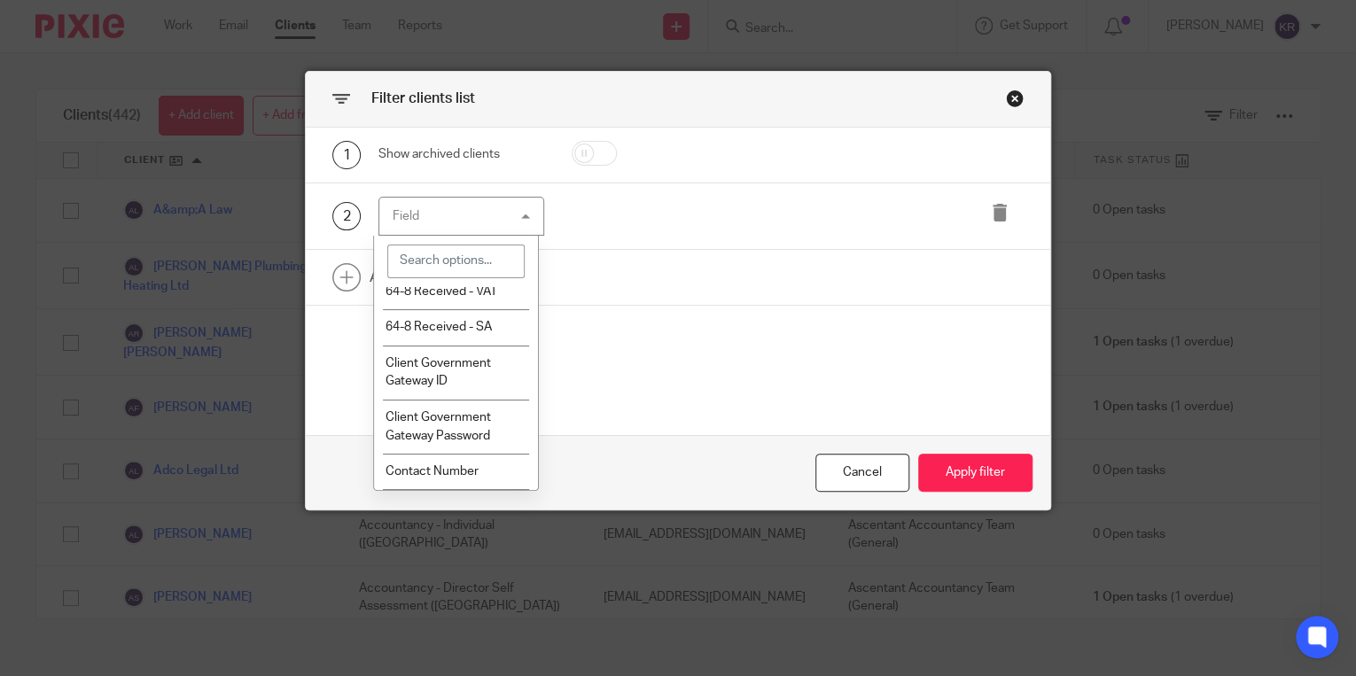
scroll to position [1107, 0]
click at [468, 471] on span "Contact Number" at bounding box center [431, 471] width 93 height 12
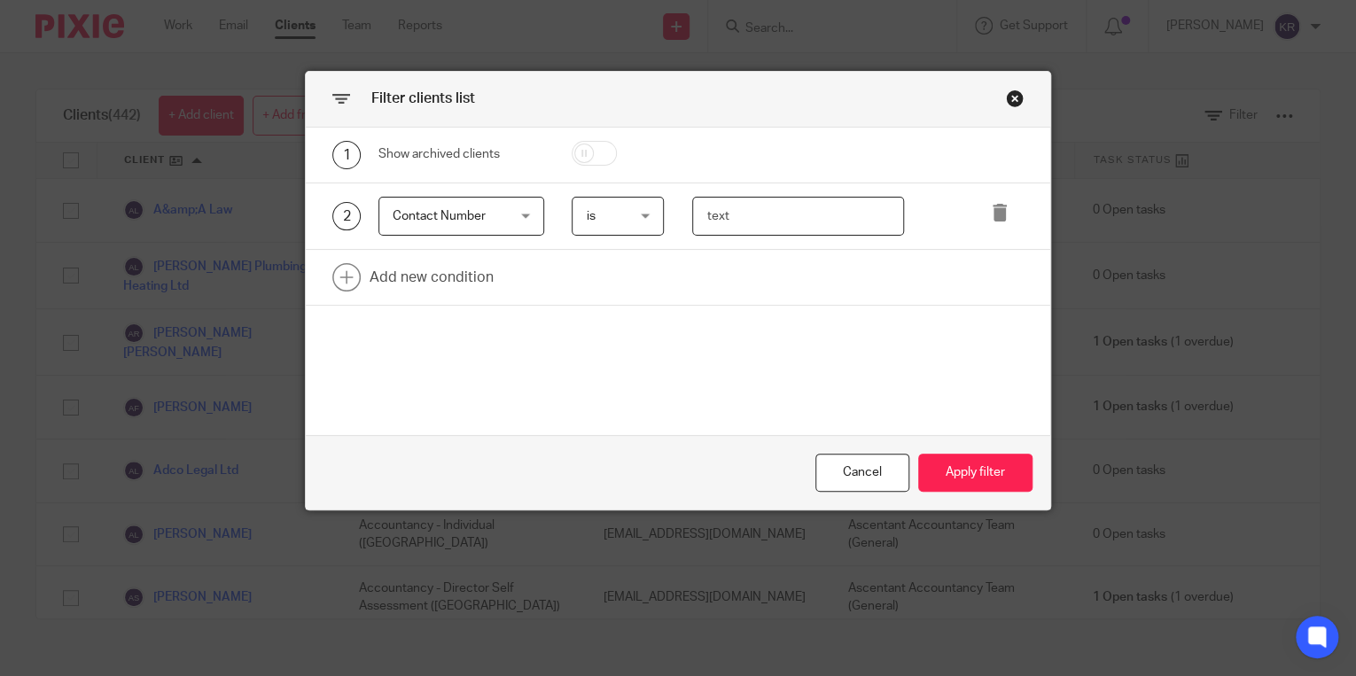
click at [766, 214] on input "text" at bounding box center [798, 217] width 212 height 40
drag, startPoint x: 659, startPoint y: 92, endPoint x: 852, endPoint y: 104, distance: 192.6
click at [852, 104] on div "Filter clients list" at bounding box center [678, 100] width 744 height 56
click at [797, 214] on input "text" at bounding box center [798, 217] width 212 height 40
type input "07853312615"
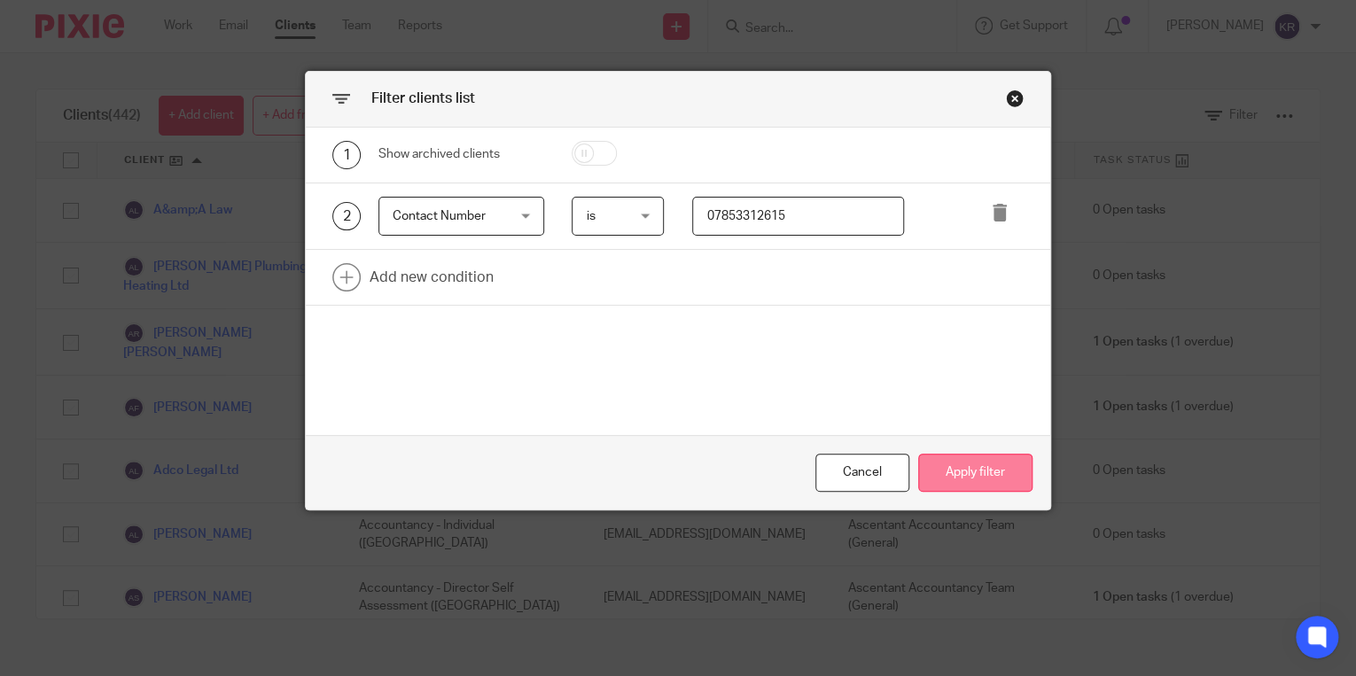
click at [945, 474] on button "Apply filter" at bounding box center [975, 473] width 114 height 38
